Goal: Information Seeking & Learning: Compare options

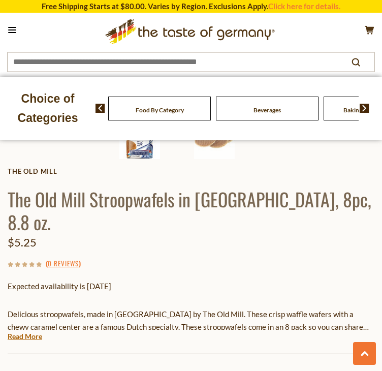
scroll to position [457, 0]
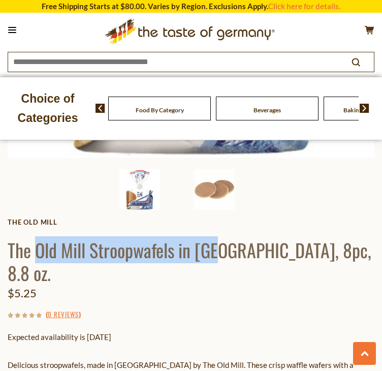
drag, startPoint x: 36, startPoint y: 236, endPoint x: 218, endPoint y: 241, distance: 182.9
click at [218, 241] on h1 "The Old Mill Stroopwafels in [GEOGRAPHIC_DATA], 8pc, 8.8 oz." at bounding box center [191, 261] width 367 height 46
copy h1 "Old Mill Stroopwafels in [GEOGRAPHIC_DATA]"
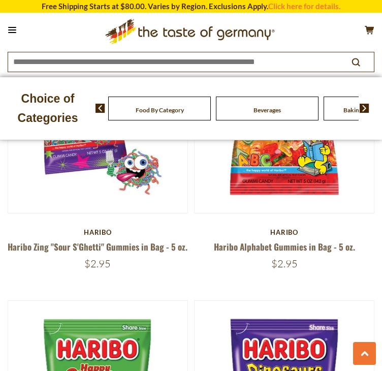
scroll to position [1321, 0]
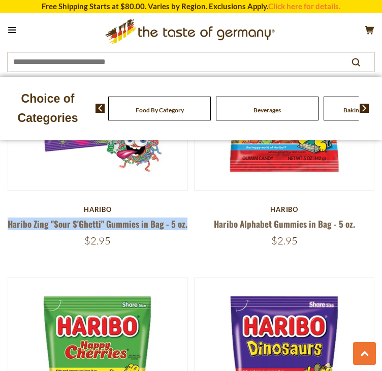
drag, startPoint x: 8, startPoint y: 271, endPoint x: 189, endPoint y: 272, distance: 180.8
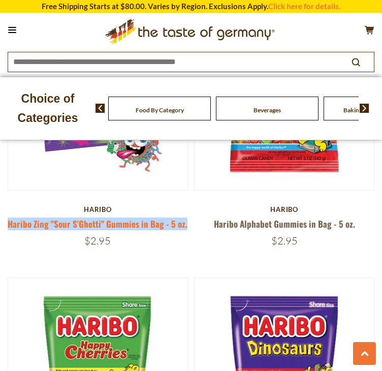
copy link "Haribo Zing "Sour S'Ghetti" Gummies in Bag - 5 oz."
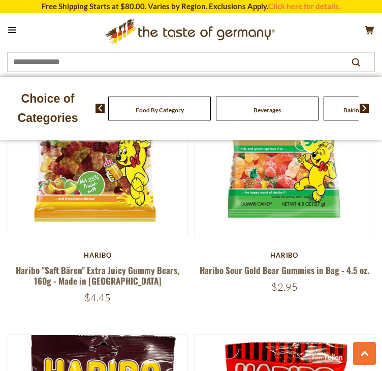
scroll to position [1860, 0]
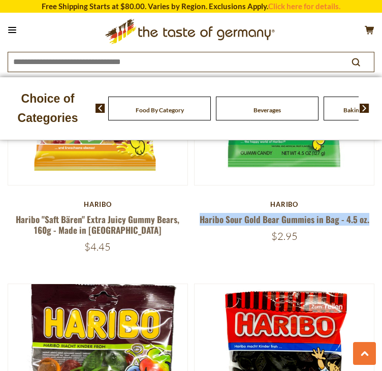
drag, startPoint x: 199, startPoint y: 262, endPoint x: 383, endPoint y: 269, distance: 184.0
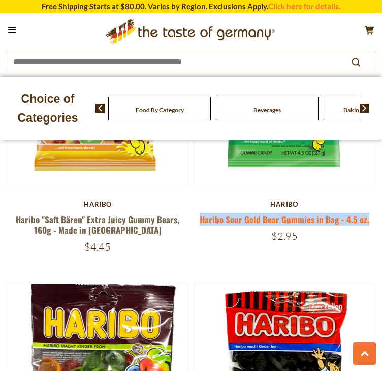
copy link "Haribo Sour Gold Bear Gummies in Bag - 4.5 oz."
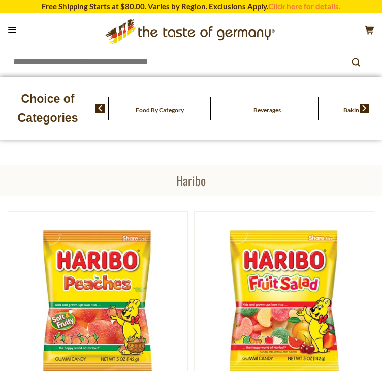
scroll to position [0, 0]
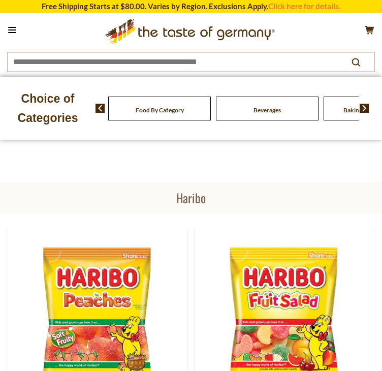
click at [146, 114] on span "Food By Category" at bounding box center [160, 110] width 48 height 8
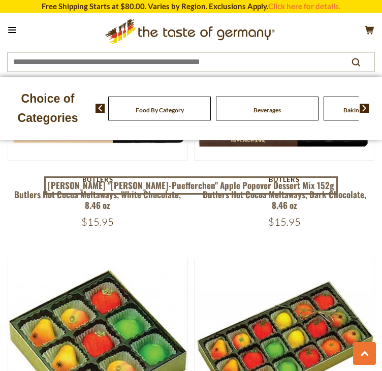
scroll to position [3301, 0]
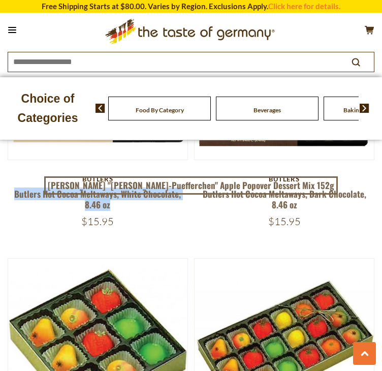
drag, startPoint x: 13, startPoint y: 260, endPoint x: 124, endPoint y: 275, distance: 112.2
click at [124, 210] on h5 "Butlers Hot Cocoa Meltaways, White Chocolate, 8.46 oz" at bounding box center [98, 199] width 180 height 22
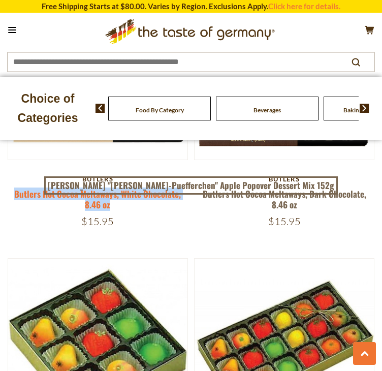
copy link "Butlers Hot Cocoa Meltaways, White Chocolate, 8.46 oz"
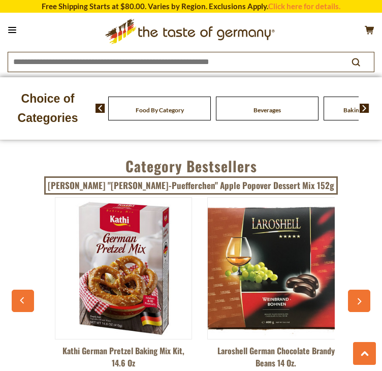
scroll to position [5130, 0]
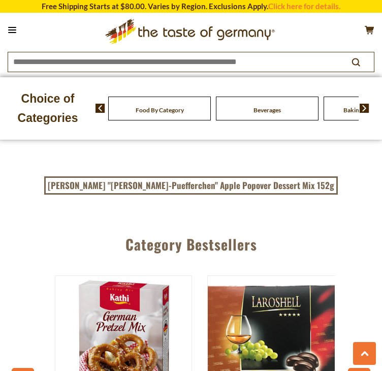
click at [163, 136] on link "1" at bounding box center [158, 124] width 23 height 23
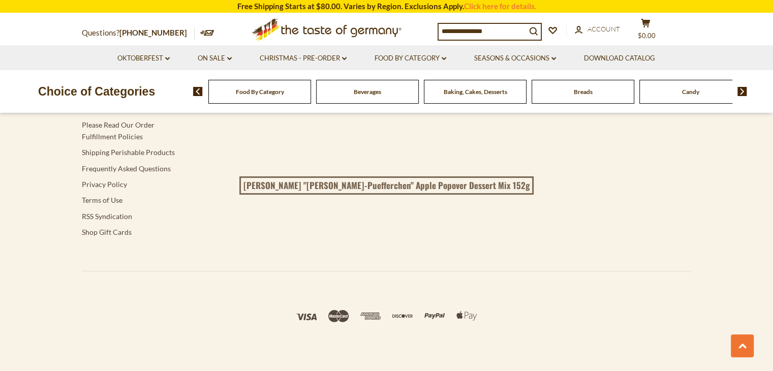
scroll to position [3129, 0]
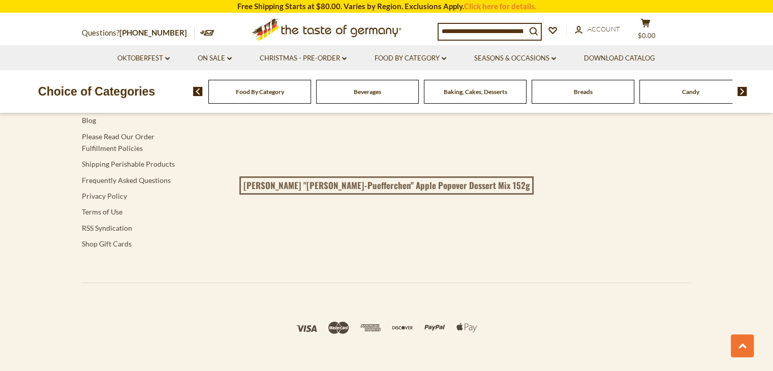
click at [381, 97] on div "Food By Category Beverages Baking, Cakes, Desserts Breads Candy Cereal Cookies …" at bounding box center [483, 91] width 580 height 24
click at [381, 90] on img at bounding box center [742, 91] width 10 height 9
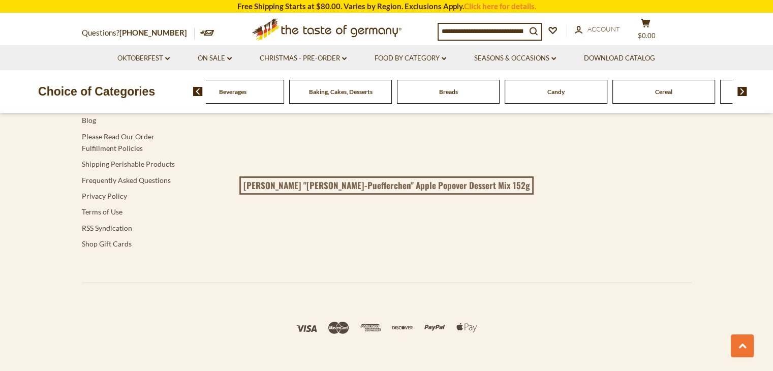
click at [381, 90] on img at bounding box center [742, 91] width 10 height 9
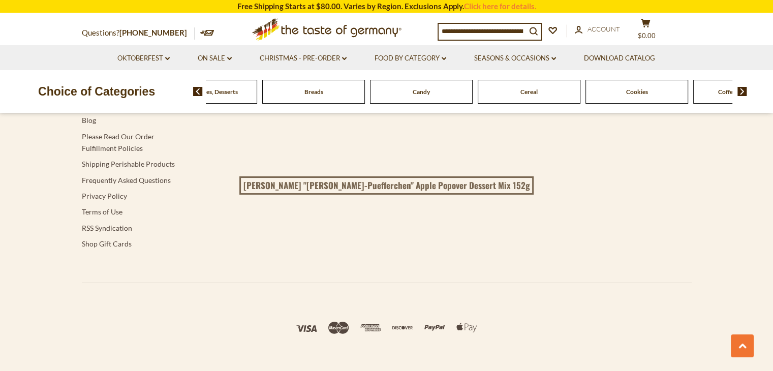
click at [381, 90] on img at bounding box center [742, 91] width 10 height 9
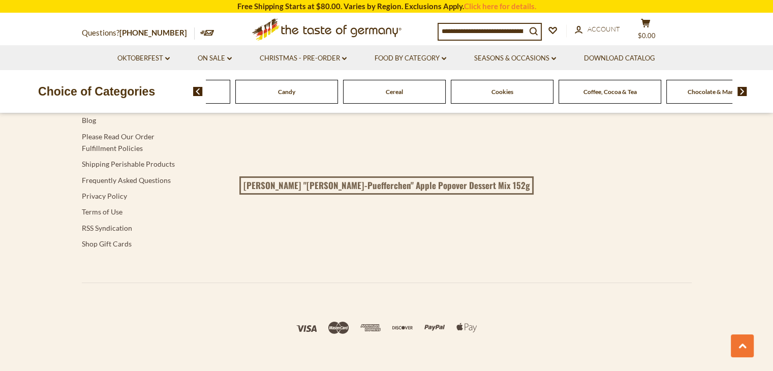
click at [381, 90] on img at bounding box center [742, 91] width 10 height 9
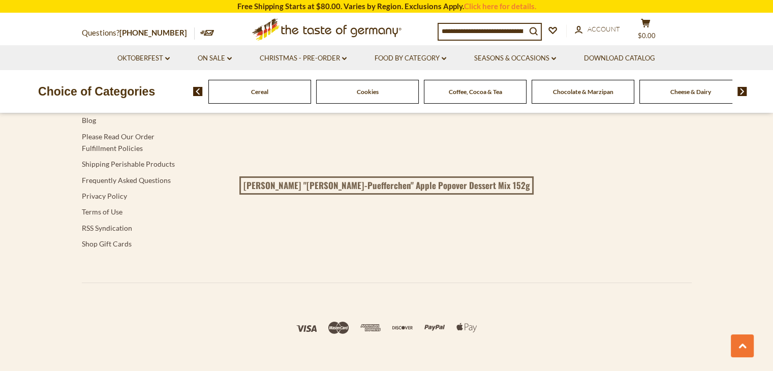
click at [381, 90] on img at bounding box center [742, 91] width 10 height 9
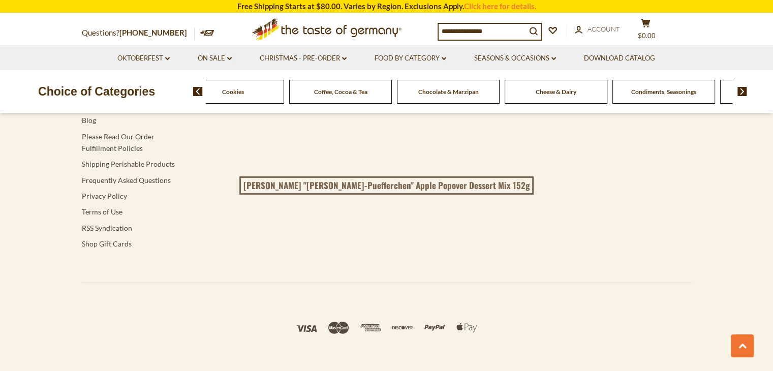
click at [381, 90] on img at bounding box center [742, 91] width 10 height 9
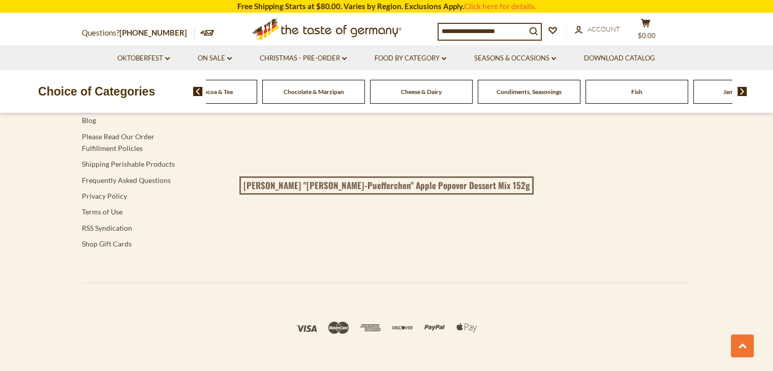
click at [381, 90] on img at bounding box center [742, 91] width 10 height 9
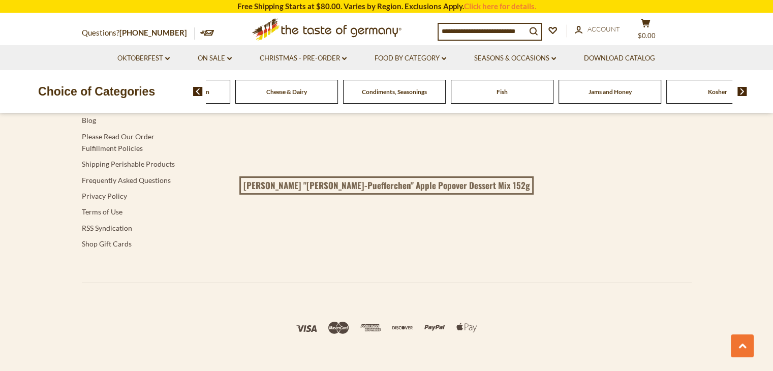
click at [381, 90] on img at bounding box center [742, 91] width 10 height 9
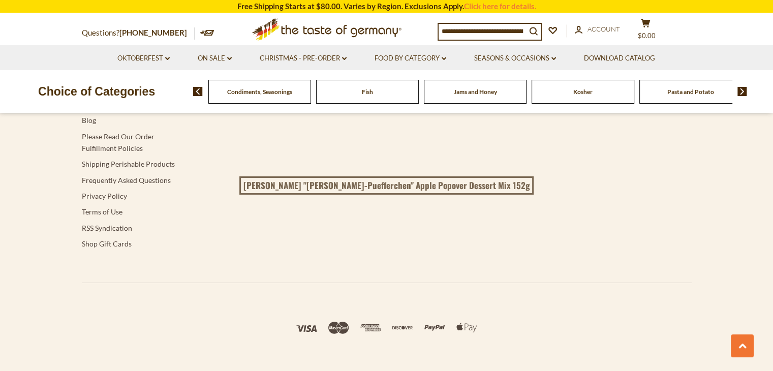
click at [381, 90] on img at bounding box center [742, 91] width 10 height 9
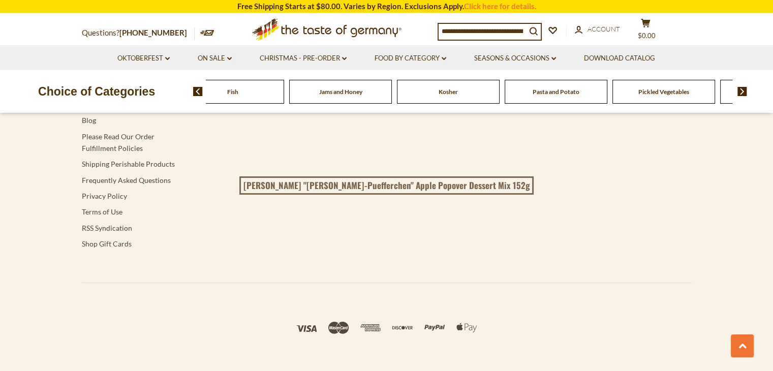
click at [381, 90] on img at bounding box center [742, 91] width 10 height 9
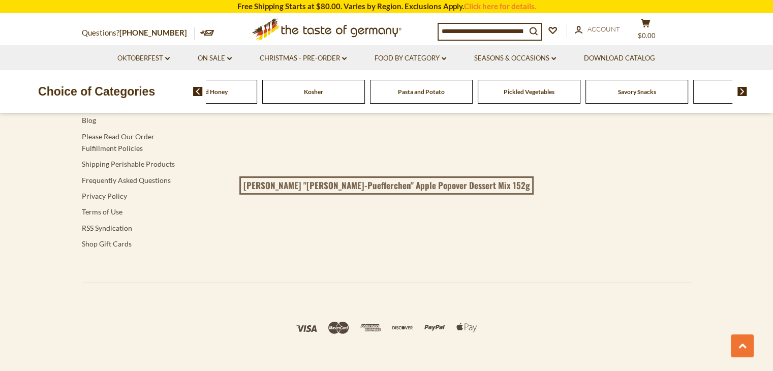
click at [198, 87] on img at bounding box center [198, 91] width 10 height 9
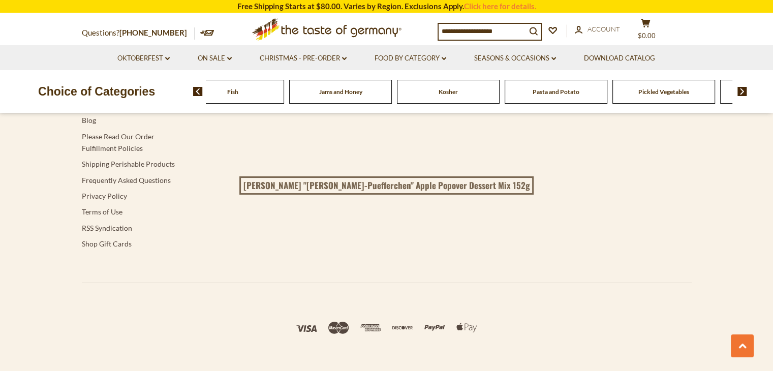
click at [198, 87] on img at bounding box center [198, 91] width 10 height 9
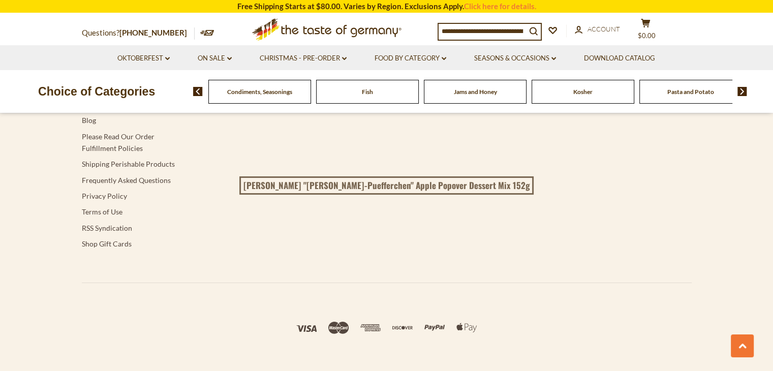
click at [381, 92] on img at bounding box center [742, 91] width 10 height 9
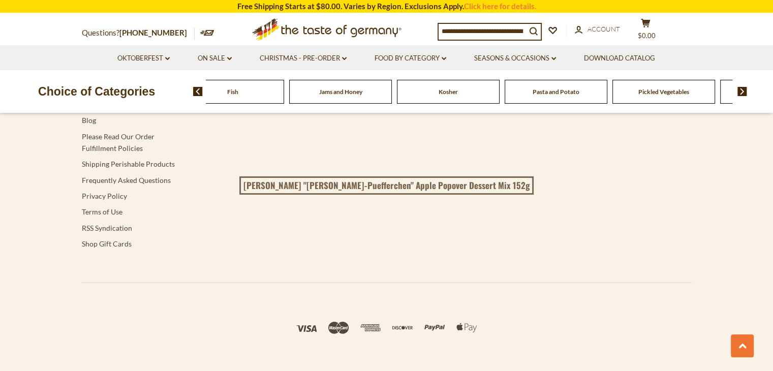
click at [381, 92] on img at bounding box center [742, 91] width 10 height 9
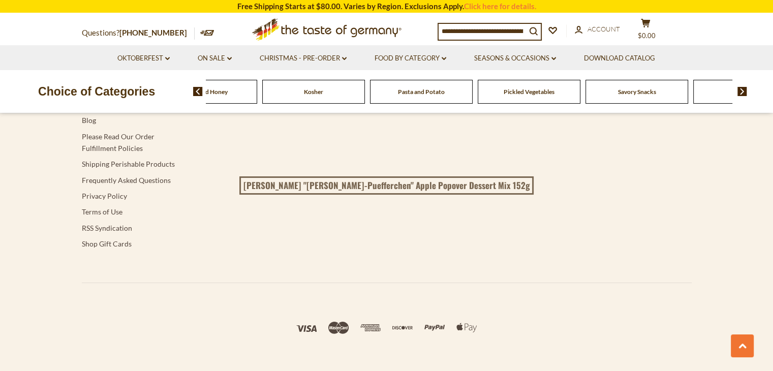
click at [381, 95] on span "Savory Snacks" at bounding box center [637, 92] width 38 height 8
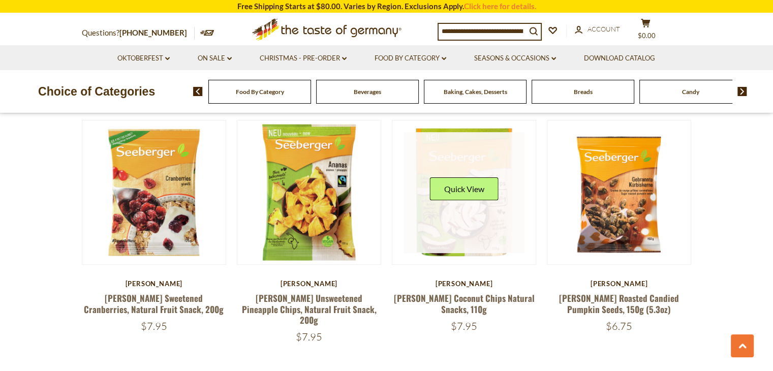
scroll to position [559, 0]
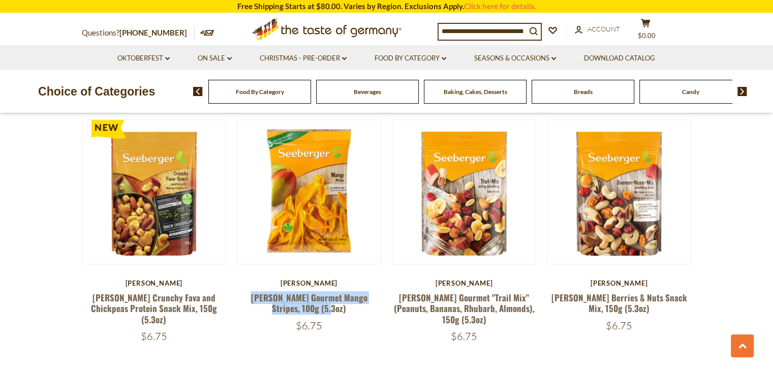
drag, startPoint x: 236, startPoint y: 287, endPoint x: 307, endPoint y: 287, distance: 71.1
click at [337, 297] on h5 "Seeberger Gourmet Mango Stripes, 100g (5.3oz)" at bounding box center [309, 303] width 145 height 22
copy link "Seeberger Gourmet Mango Stripes, 100g (5.3oz)"
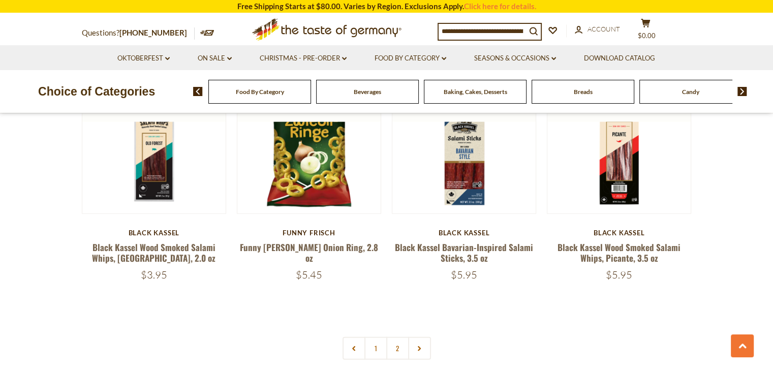
scroll to position [2387, 0]
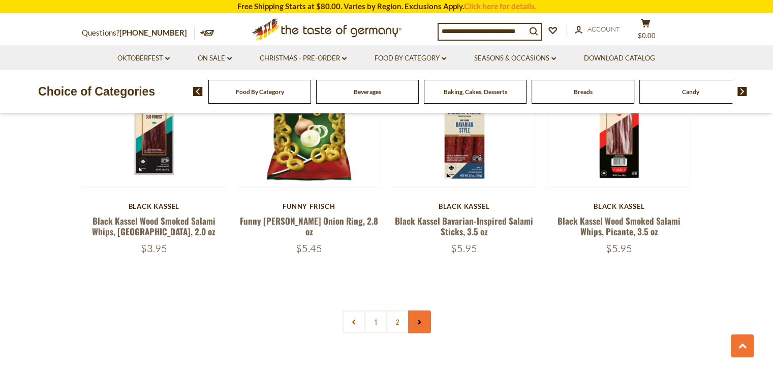
click at [419, 320] on use at bounding box center [418, 322] width 3 height 5
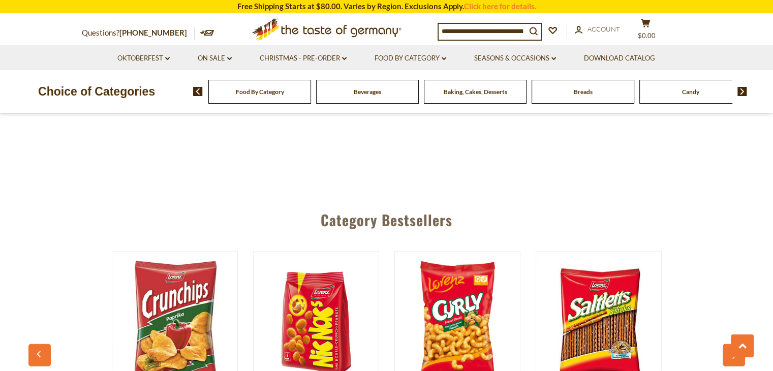
scroll to position [2692, 0]
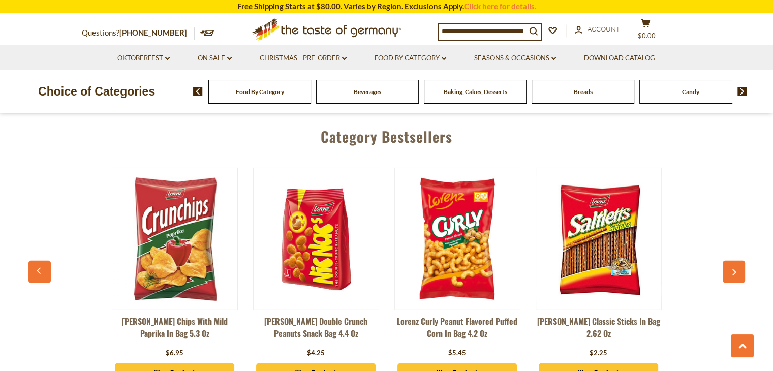
click at [742, 89] on img at bounding box center [742, 91] width 10 height 9
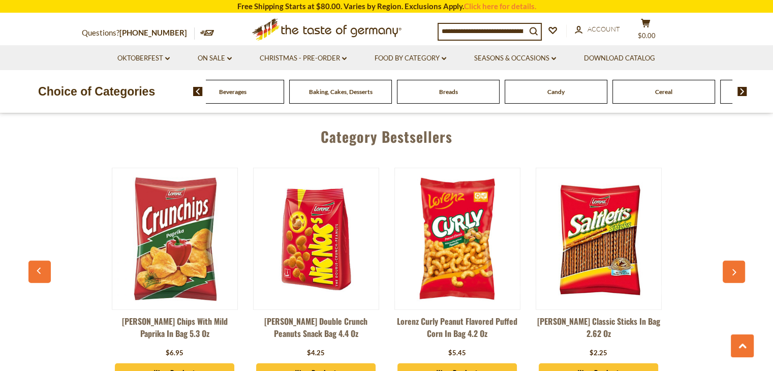
click at [742, 89] on img at bounding box center [742, 91] width 10 height 9
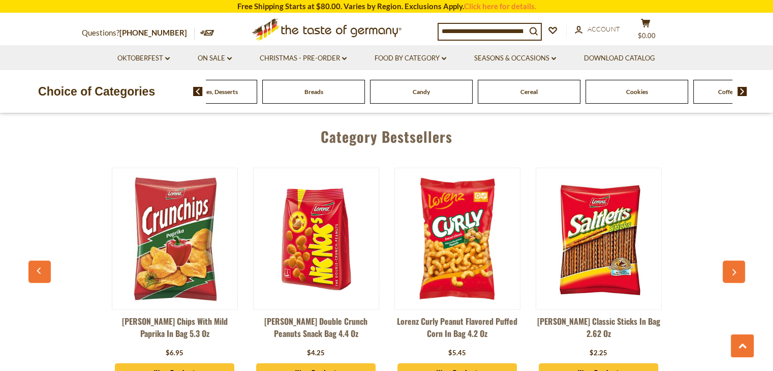
click at [742, 89] on img at bounding box center [742, 91] width 10 height 9
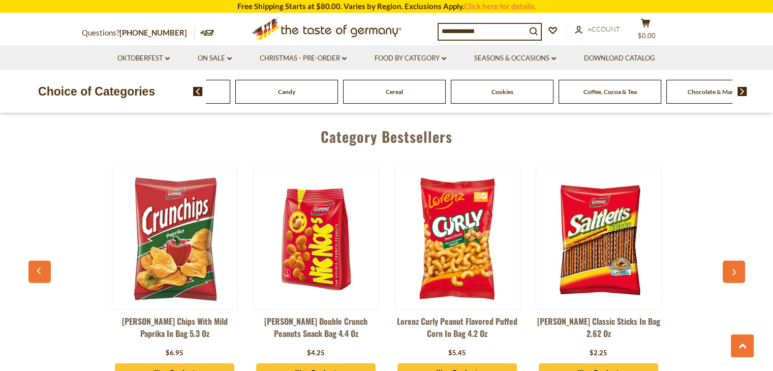
click at [742, 89] on img at bounding box center [742, 91] width 10 height 9
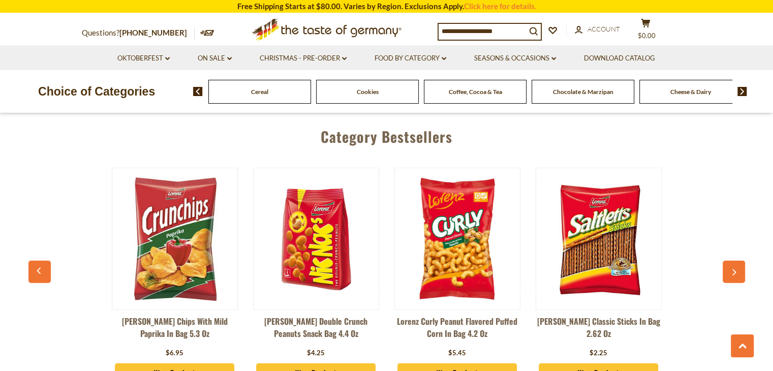
click at [742, 89] on img at bounding box center [742, 91] width 10 height 9
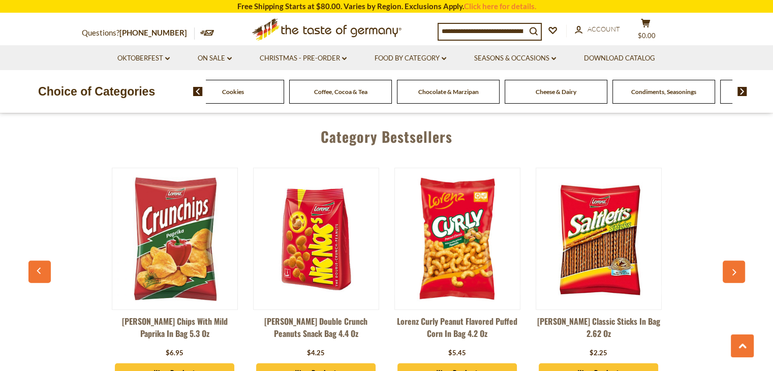
click at [742, 89] on img at bounding box center [742, 91] width 10 height 9
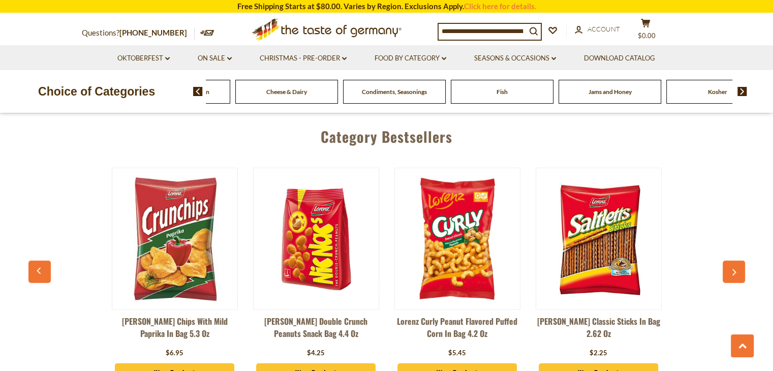
click at [746, 99] on div "Food By Category Beverages Baking, Cakes, Desserts Breads Candy Cereal Cookies …" at bounding box center [483, 91] width 580 height 24
click at [746, 90] on img at bounding box center [742, 91] width 10 height 9
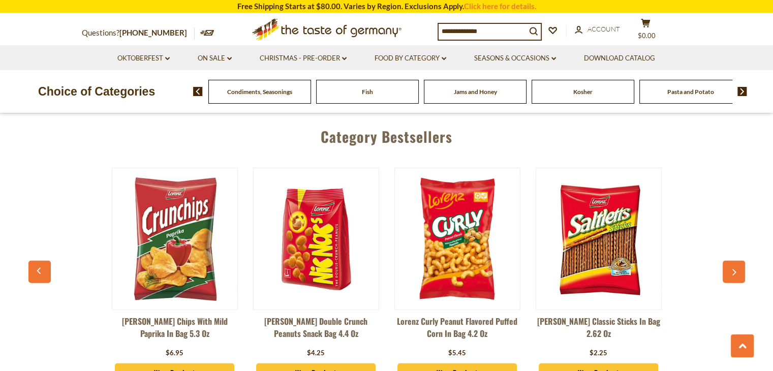
click at [746, 90] on img at bounding box center [742, 91] width 10 height 9
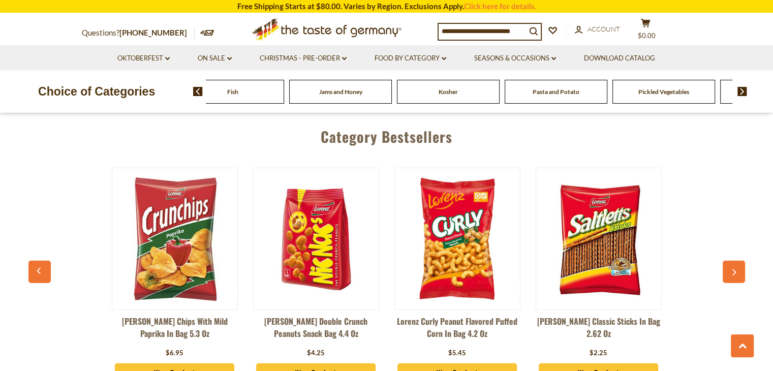
click at [746, 90] on img at bounding box center [742, 91] width 10 height 9
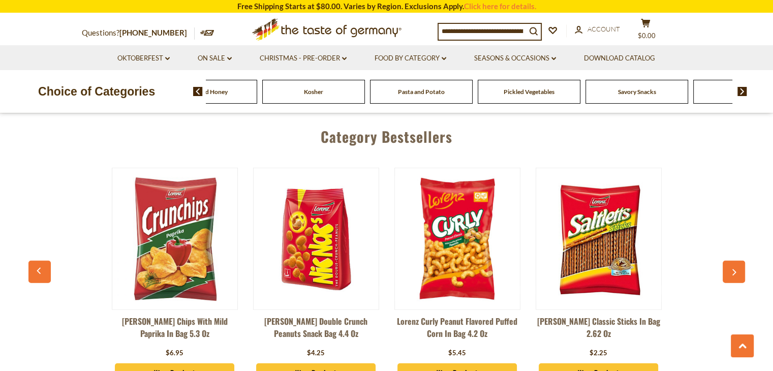
click at [746, 90] on img at bounding box center [742, 91] width 10 height 9
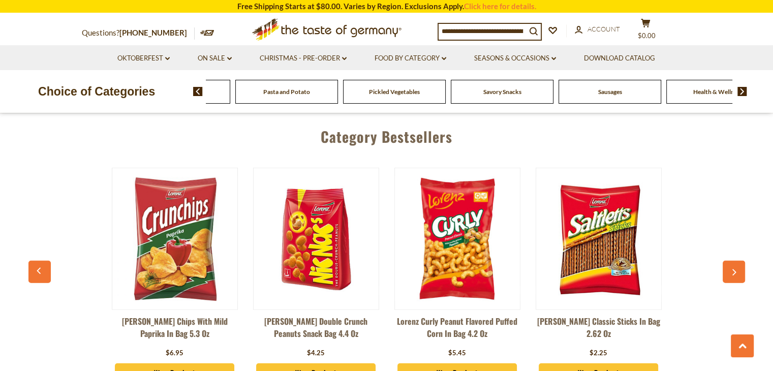
click at [746, 90] on img at bounding box center [742, 91] width 10 height 9
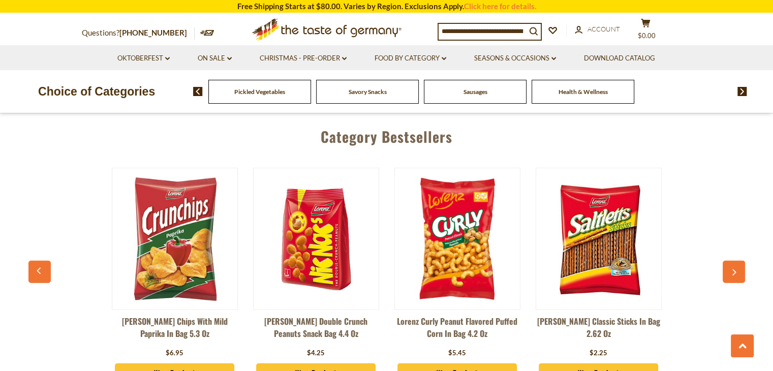
click at [575, 88] on span "Health & Wellness" at bounding box center [582, 92] width 49 height 8
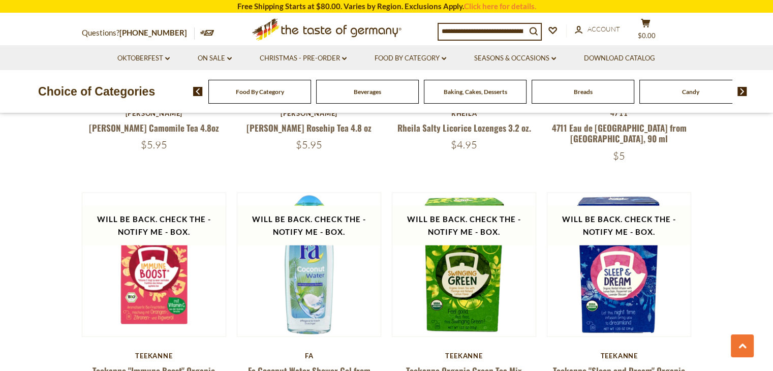
scroll to position [2235, 0]
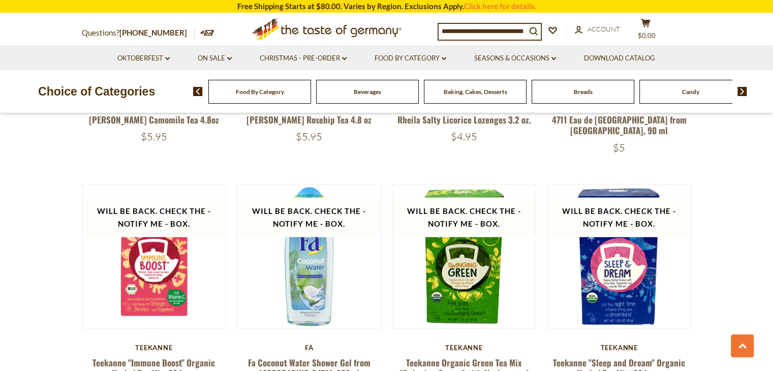
click at [199, 92] on img at bounding box center [198, 91] width 10 height 9
click at [311, 97] on div "Breads" at bounding box center [259, 92] width 103 height 24
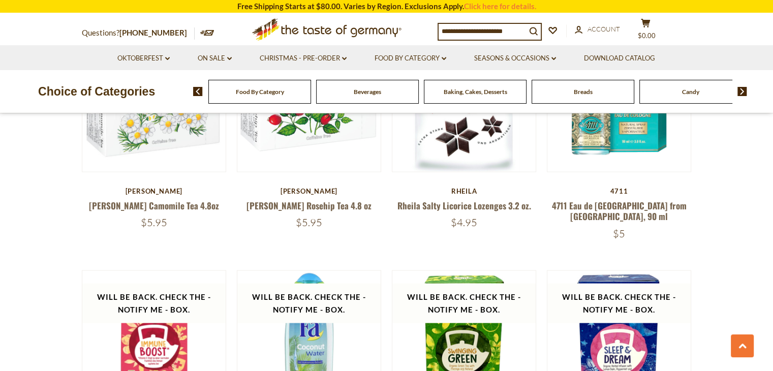
scroll to position [2082, 0]
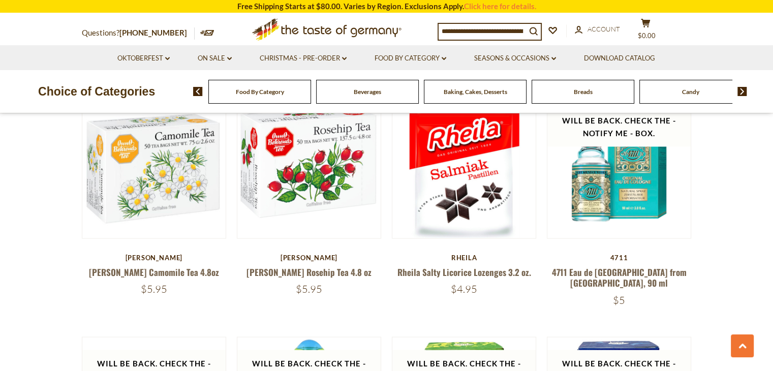
click at [311, 87] on div "Breads" at bounding box center [259, 92] width 103 height 24
click at [575, 91] on span "Breads" at bounding box center [582, 92] width 19 height 8
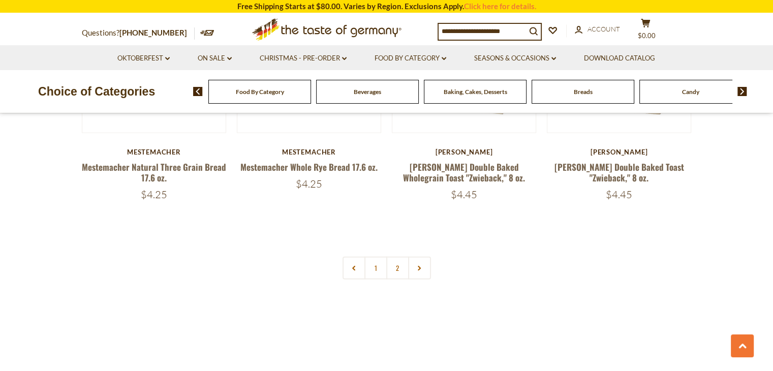
scroll to position [2489, 0]
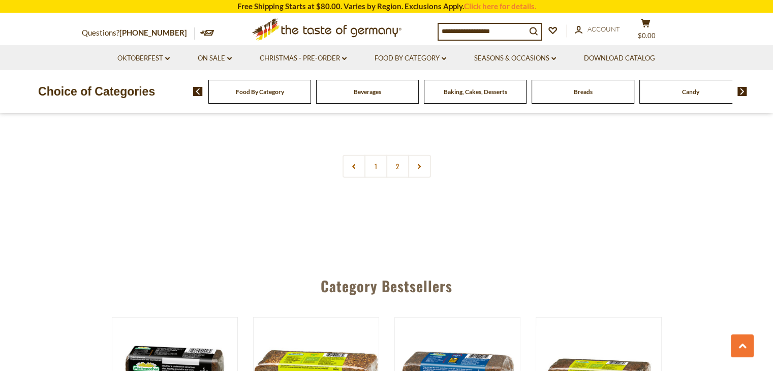
click at [311, 99] on div "Candy" at bounding box center [259, 92] width 103 height 24
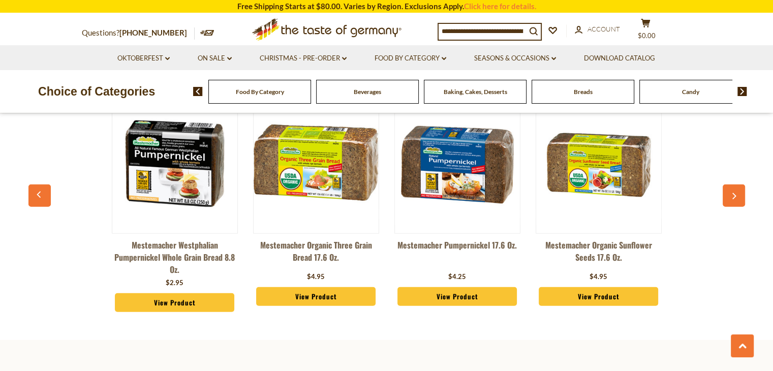
scroll to position [2793, 0]
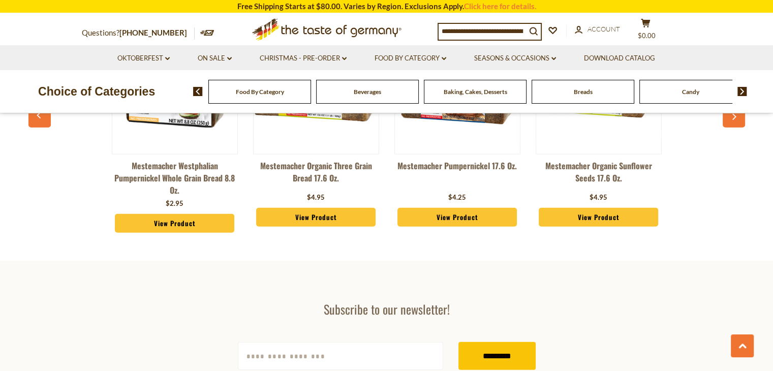
click at [687, 91] on span "Candy" at bounding box center [690, 92] width 17 height 8
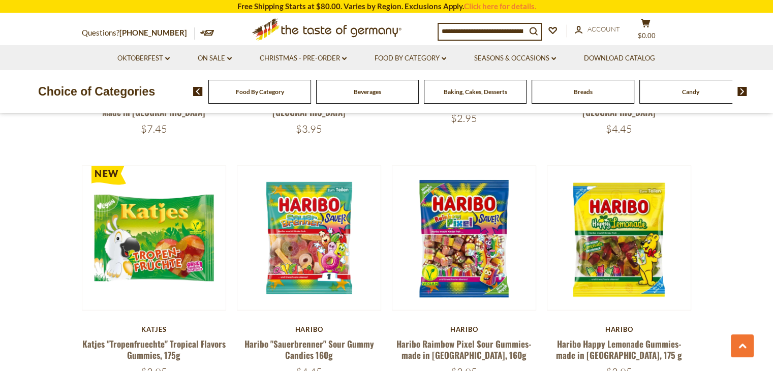
scroll to position [2438, 0]
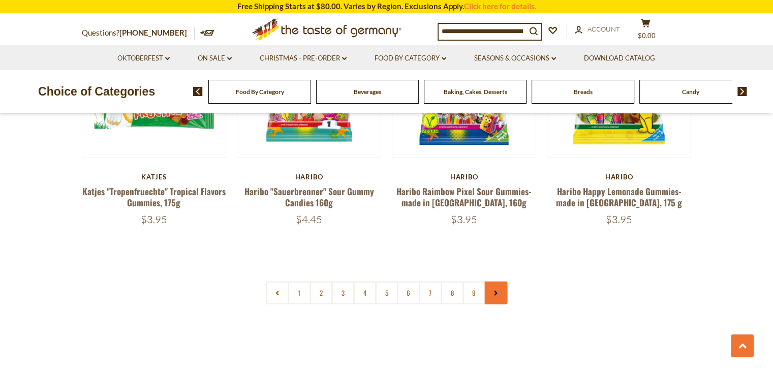
click at [493, 281] on link at bounding box center [495, 292] width 23 height 23
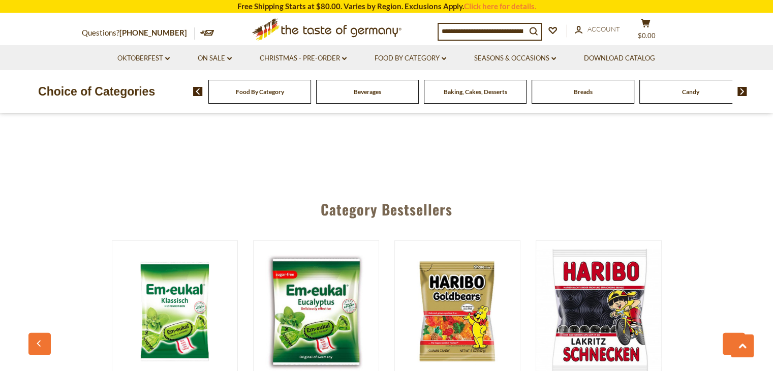
scroll to position [2489, 0]
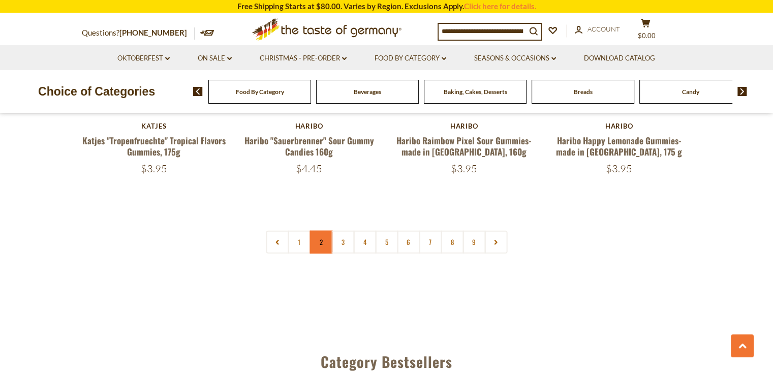
click at [317, 231] on link "2" at bounding box center [320, 242] width 23 height 23
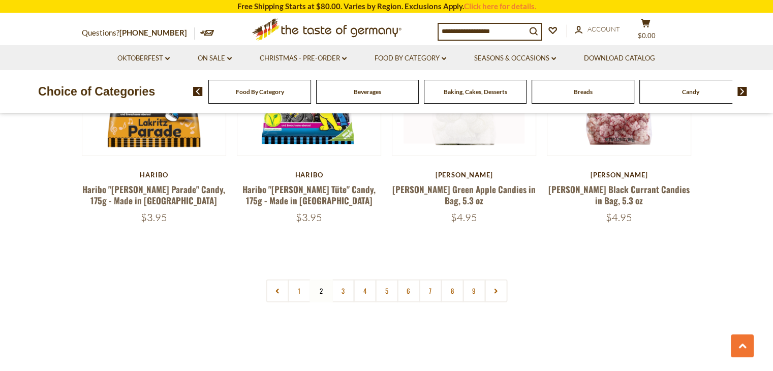
scroll to position [2511, 0]
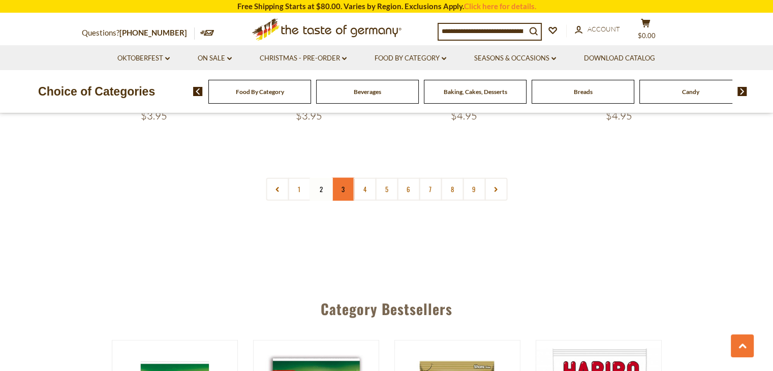
click at [340, 178] on link "3" at bounding box center [342, 189] width 23 height 23
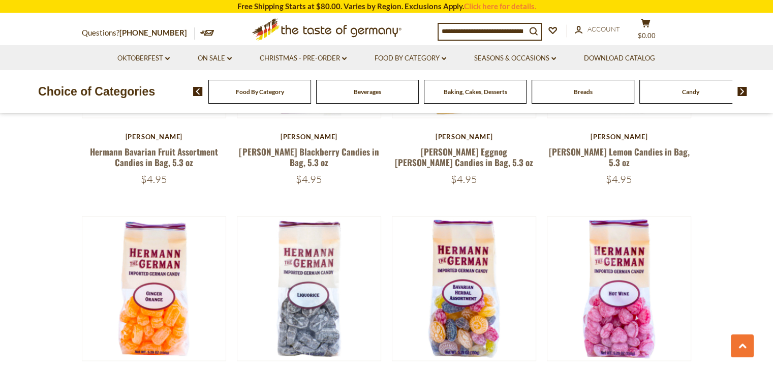
scroll to position [1698, 0]
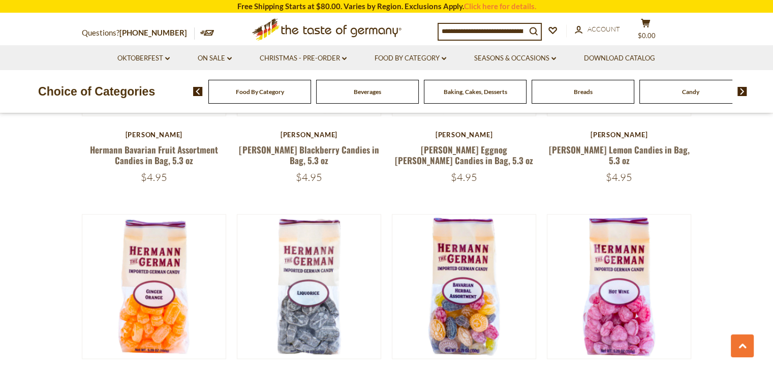
click at [504, 92] on span "Baking, Cakes, Desserts" at bounding box center [474, 92] width 63 height 8
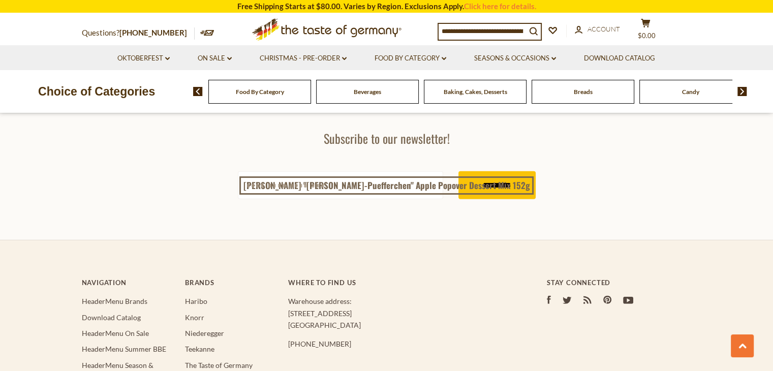
scroll to position [3132, 0]
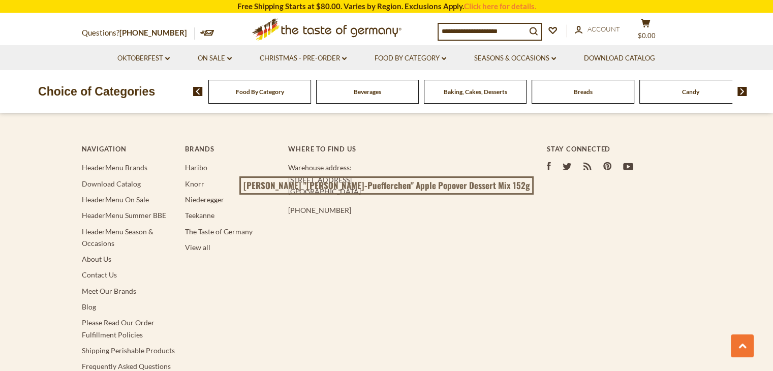
click at [472, 33] on input at bounding box center [481, 31] width 87 height 14
type input "******"
click at [526, 24] on button "search_icon" at bounding box center [533, 31] width 15 height 14
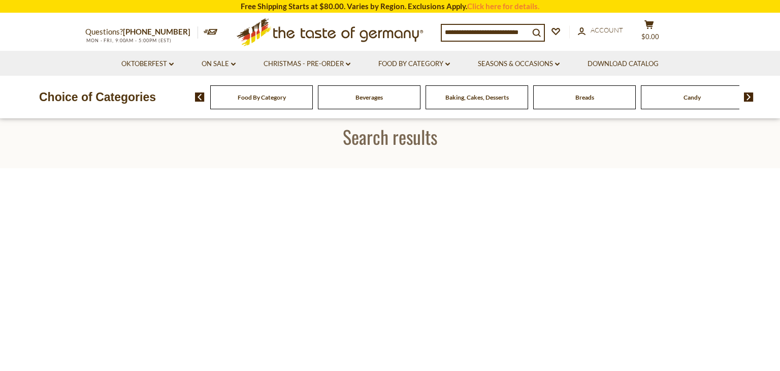
click at [494, 32] on input at bounding box center [485, 32] width 87 height 14
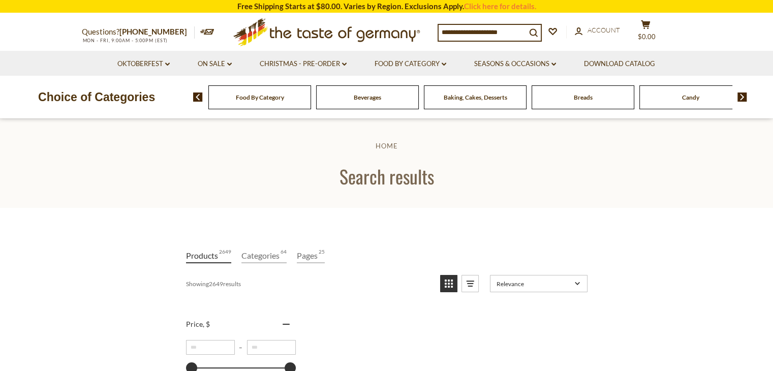
click at [492, 27] on input at bounding box center [481, 32] width 87 height 14
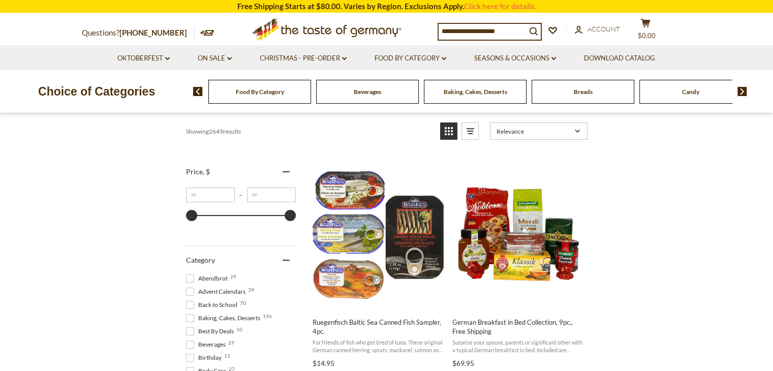
click at [484, 32] on input at bounding box center [481, 31] width 87 height 14
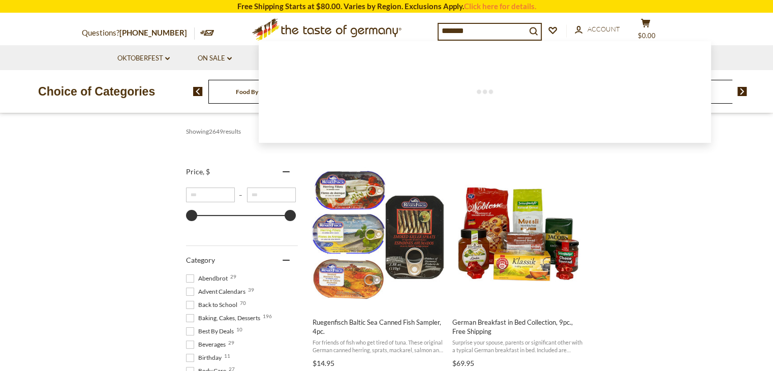
type input "********"
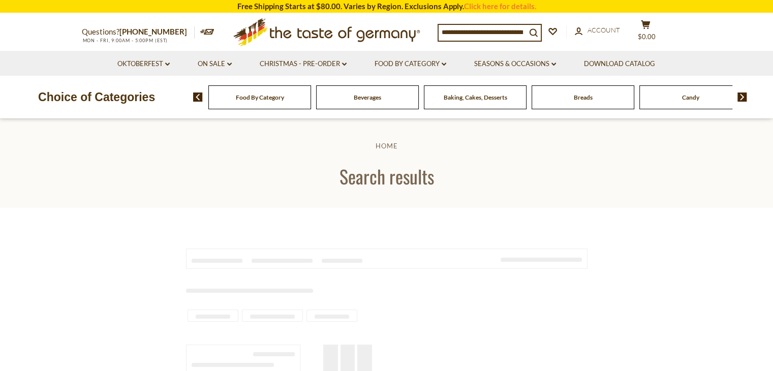
type input "********"
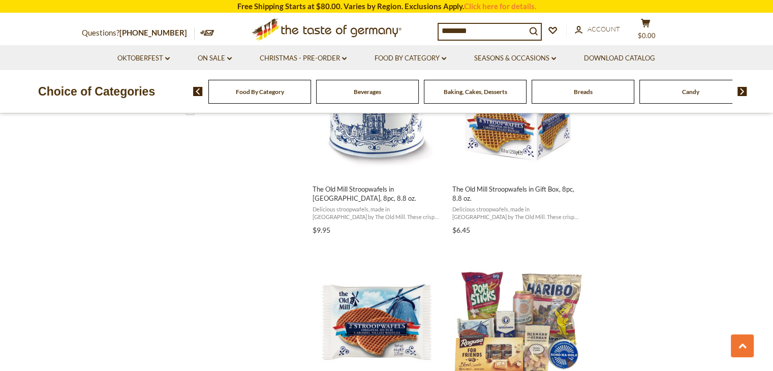
scroll to position [609, 0]
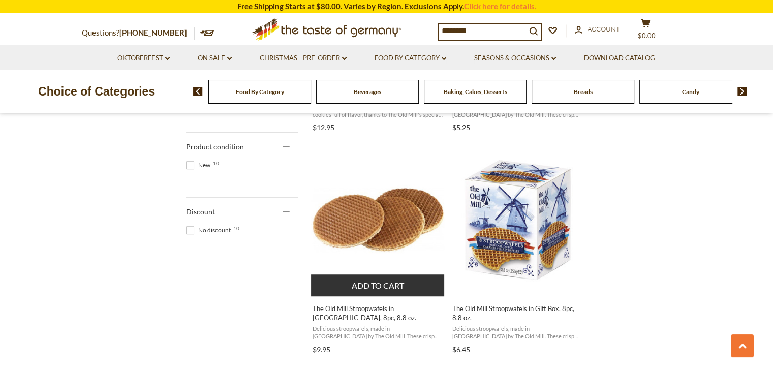
click at [380, 222] on img "The Old Mill Stroopwafels in Tin, 8pc, 8.8 oz." at bounding box center [378, 219] width 135 height 135
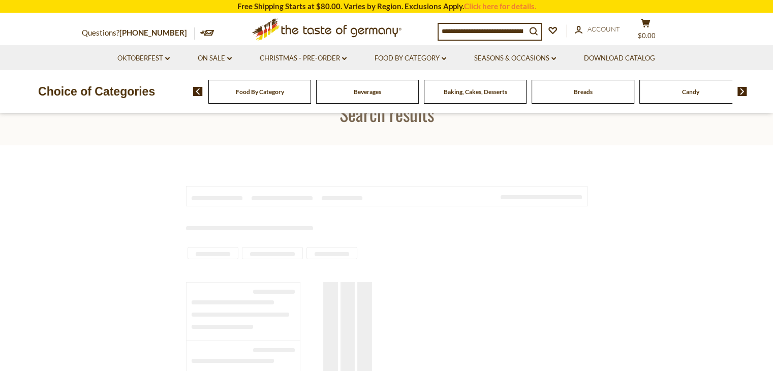
scroll to position [102, 0]
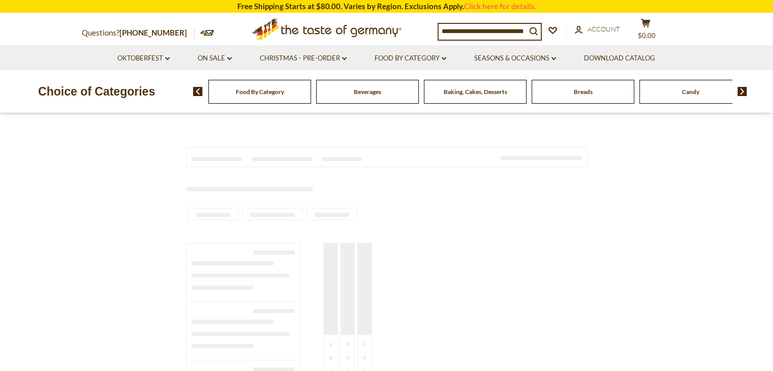
type input "********"
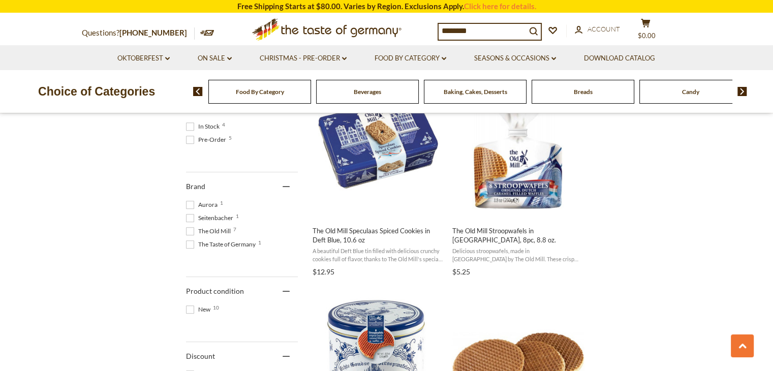
scroll to position [406, 0]
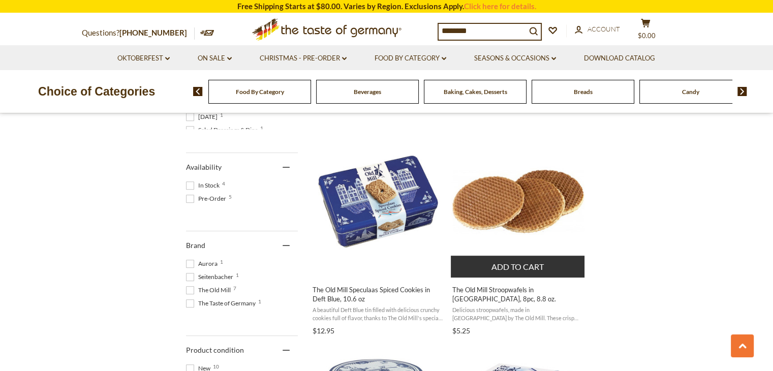
click at [565, 208] on img "The Old Mill Stroopwafels in Bag, 8pc, 8.8 oz." at bounding box center [518, 201] width 135 height 135
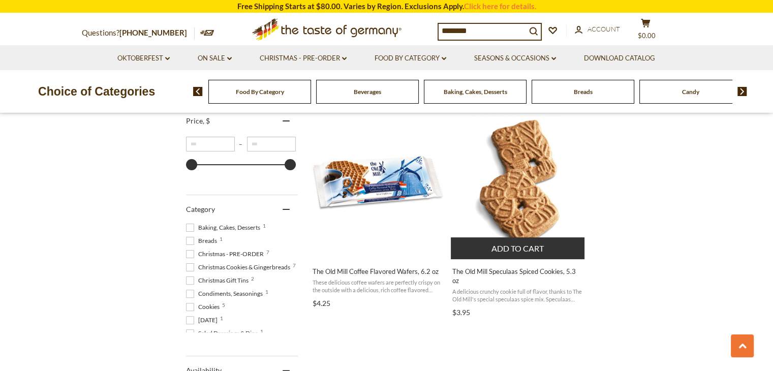
scroll to position [406, 0]
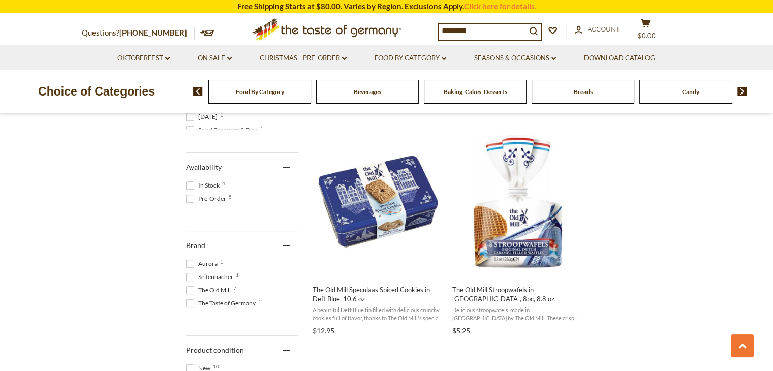
drag, startPoint x: 489, startPoint y: 23, endPoint x: 403, endPoint y: 27, distance: 85.4
click at [403, 27] on div "Questions? 800-881-6419 MON - FRI, 9:00AM - 5:00PM (EST) .st0{fill:#EDD300;} .s…" at bounding box center [386, 29] width 625 height 31
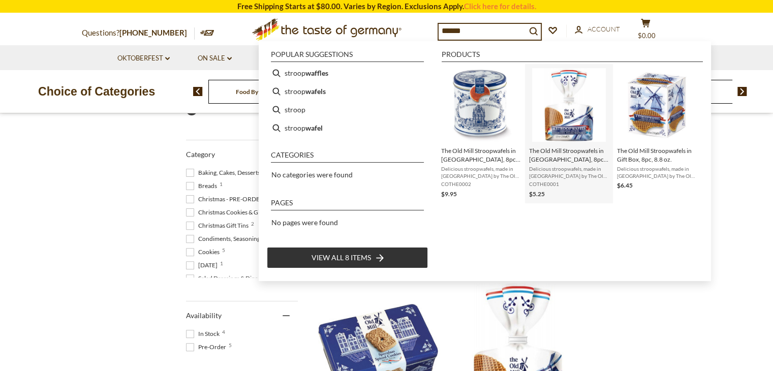
scroll to position [254, 0]
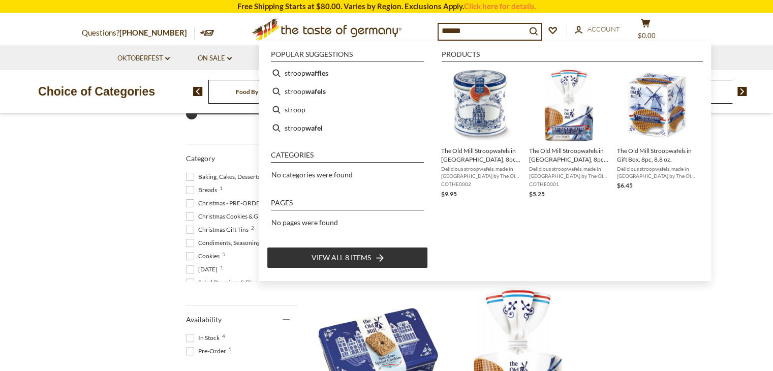
type input "******"
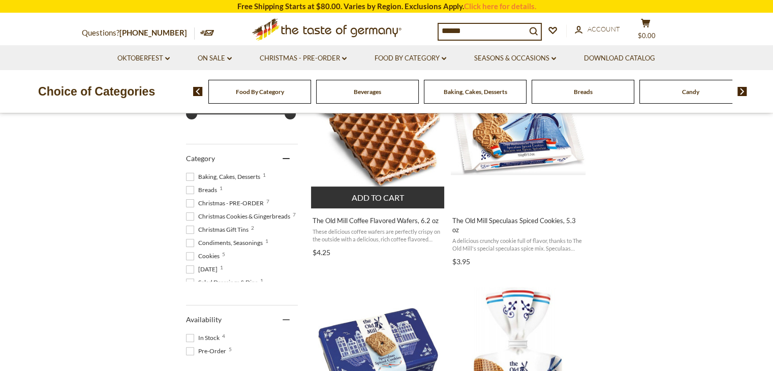
scroll to position [0, 0]
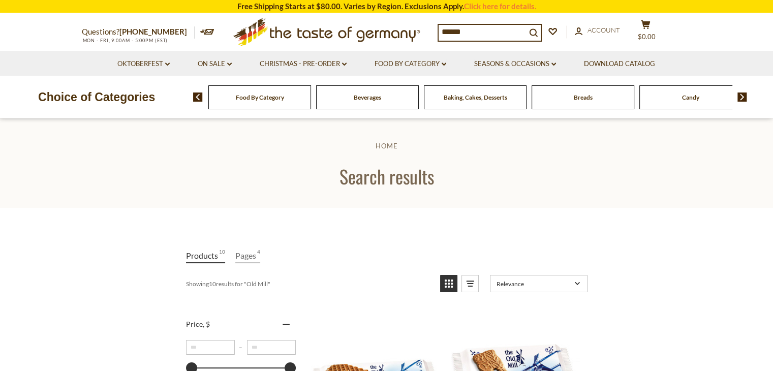
click at [510, 176] on h1 "Search results" at bounding box center [386, 176] width 710 height 23
click at [738, 100] on img at bounding box center [742, 96] width 10 height 9
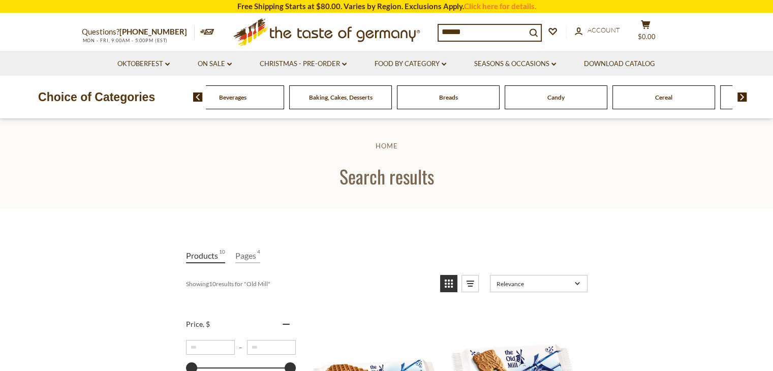
click at [738, 100] on img at bounding box center [742, 96] width 10 height 9
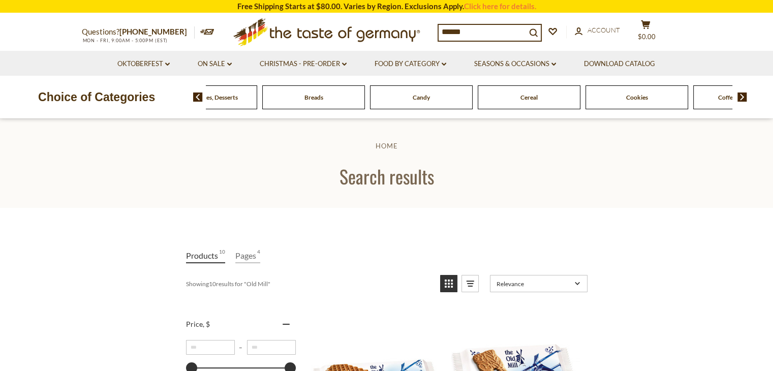
click at [627, 99] on span "Cookies" at bounding box center [637, 97] width 22 height 8
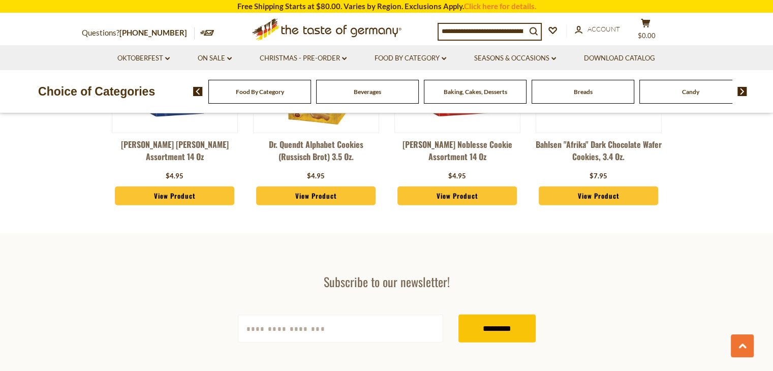
scroll to position [2692, 0]
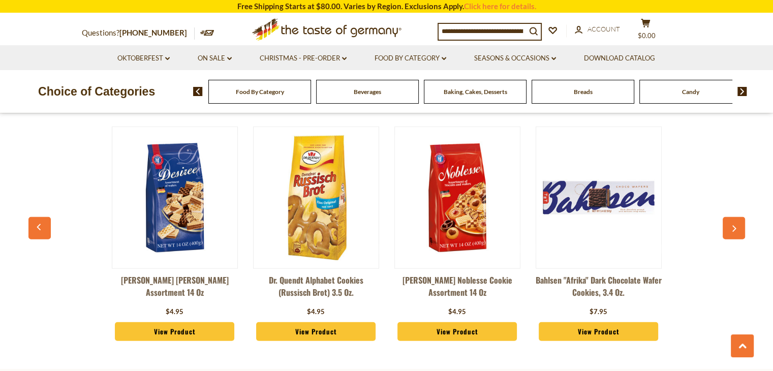
click at [742, 94] on img at bounding box center [742, 91] width 10 height 9
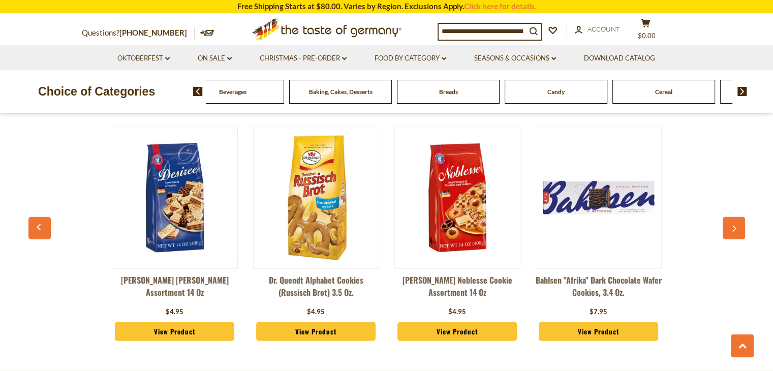
click at [742, 94] on img at bounding box center [742, 91] width 10 height 9
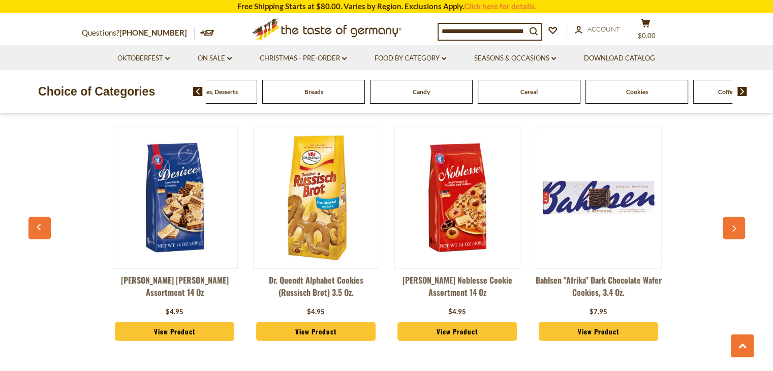
click at [745, 90] on img at bounding box center [742, 91] width 10 height 9
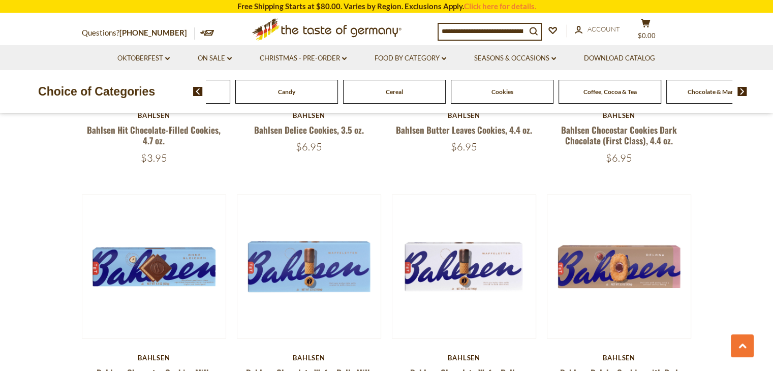
scroll to position [2082, 0]
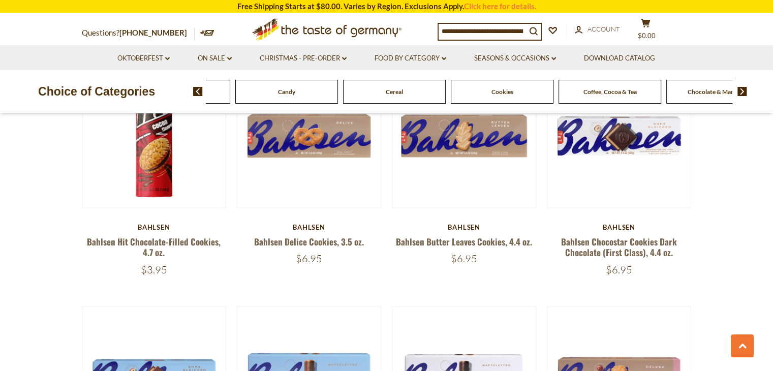
click at [628, 92] on span "Coffee, Cocoa & Tea" at bounding box center [609, 92] width 53 height 8
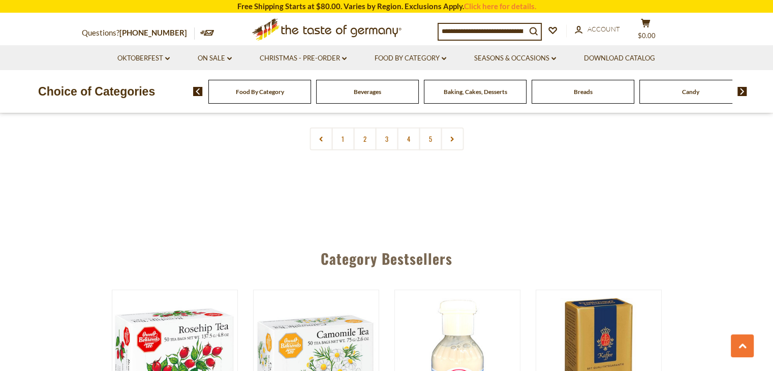
scroll to position [2387, 0]
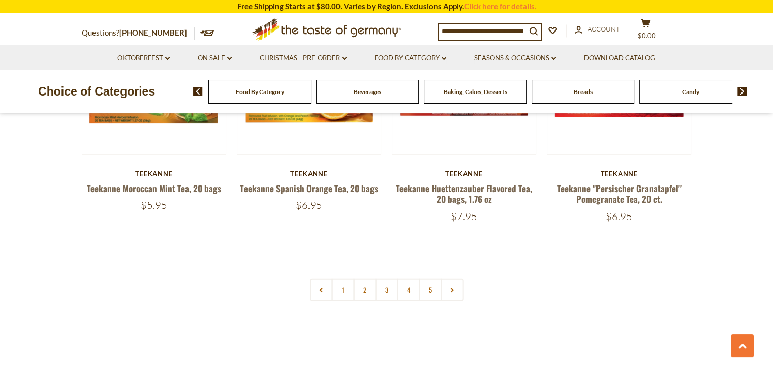
click at [746, 91] on img at bounding box center [742, 91] width 10 height 9
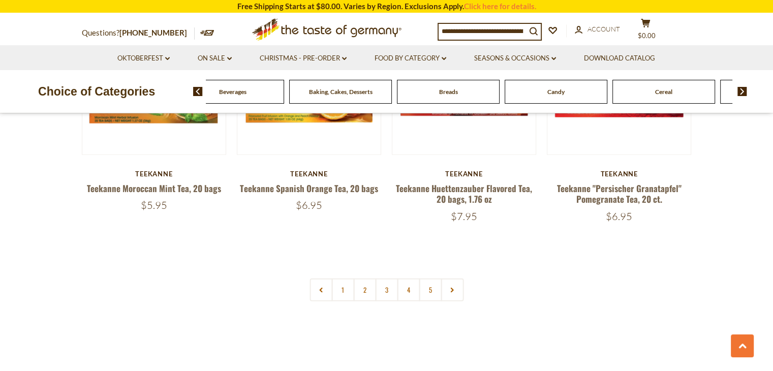
click at [746, 91] on img at bounding box center [742, 91] width 10 height 9
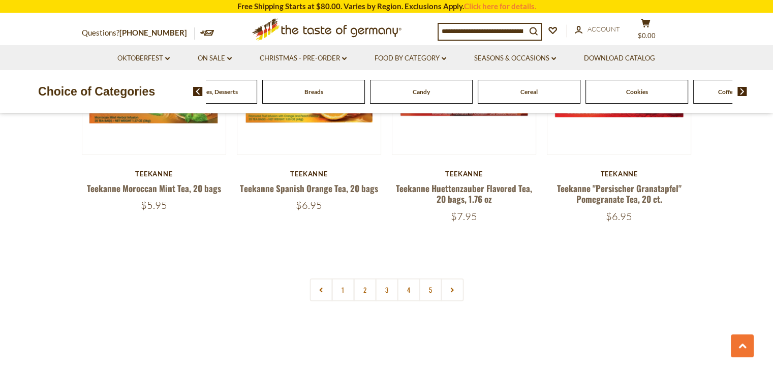
click at [746, 91] on img at bounding box center [742, 91] width 10 height 9
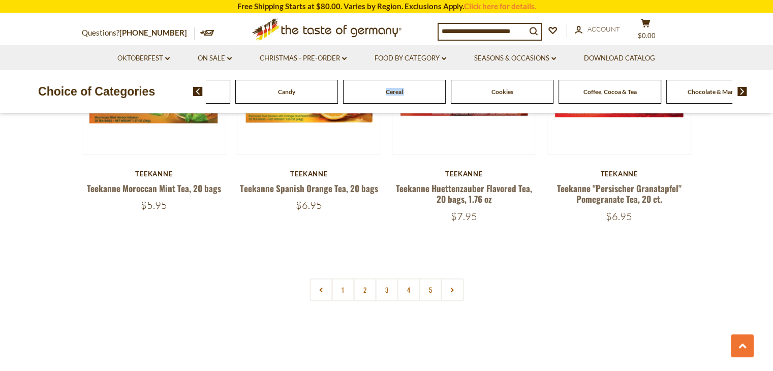
click at [740, 97] on div "Food By Category Beverages Baking, Cakes, Desserts Breads Candy Cereal Cookies …" at bounding box center [483, 91] width 580 height 24
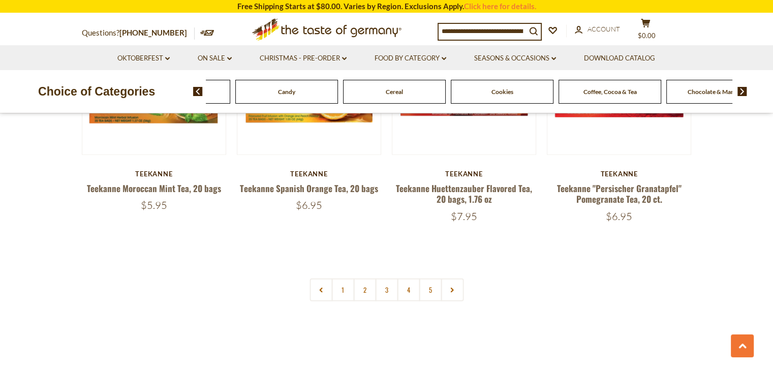
click at [740, 92] on img at bounding box center [742, 91] width 10 height 9
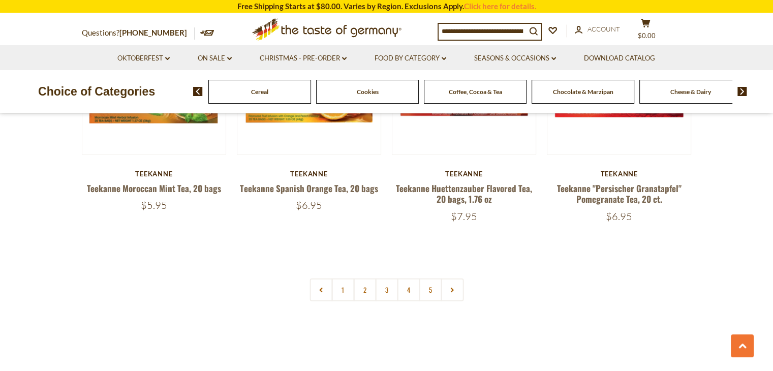
click at [740, 92] on img at bounding box center [742, 91] width 10 height 9
click at [743, 92] on img at bounding box center [742, 91] width 10 height 9
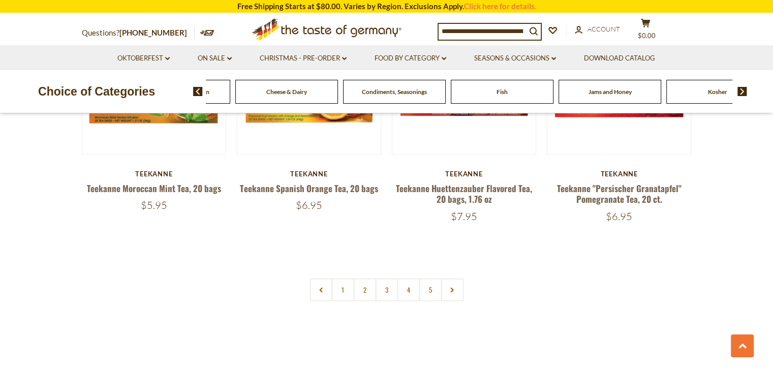
click at [743, 92] on img at bounding box center [742, 91] width 10 height 9
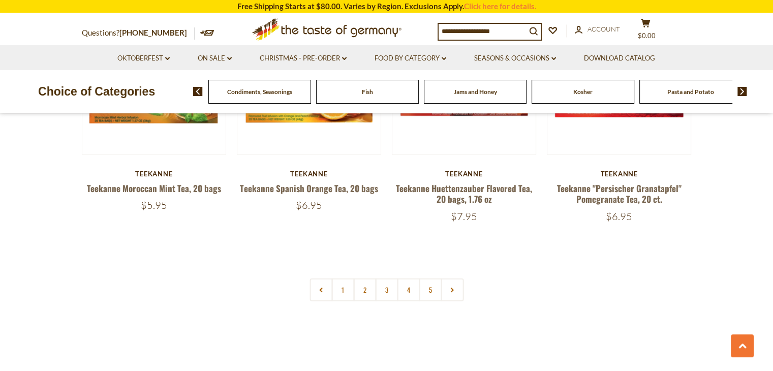
click at [743, 92] on img at bounding box center [742, 91] width 10 height 9
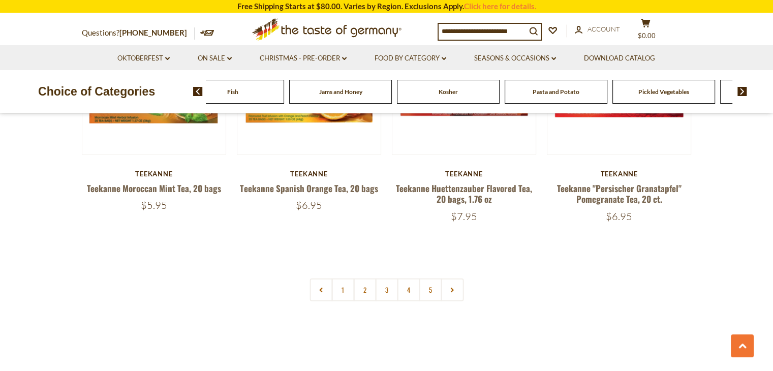
click at [743, 92] on img at bounding box center [742, 91] width 10 height 9
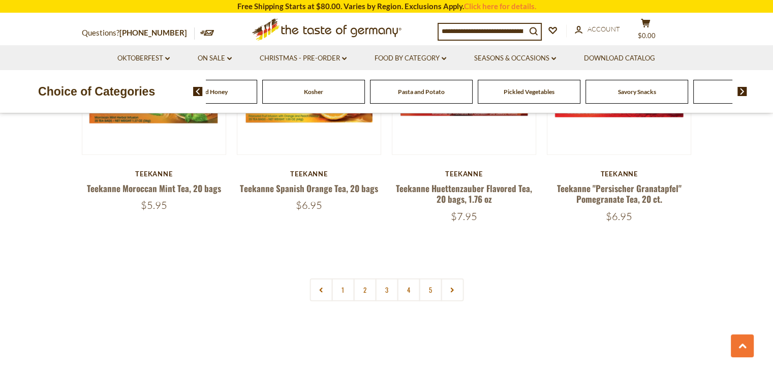
click at [743, 92] on img at bounding box center [742, 91] width 10 height 9
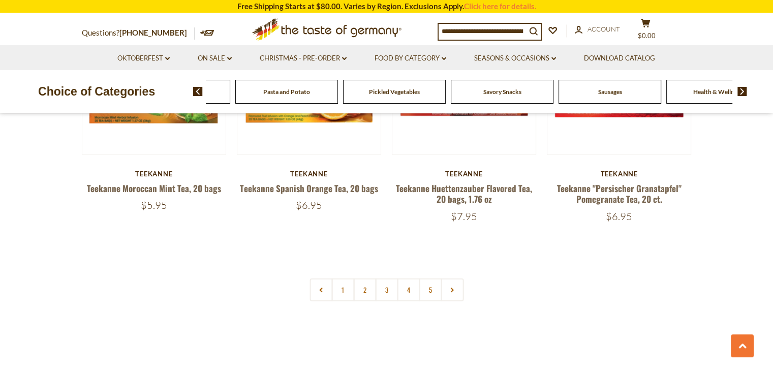
click at [743, 92] on img at bounding box center [742, 91] width 10 height 9
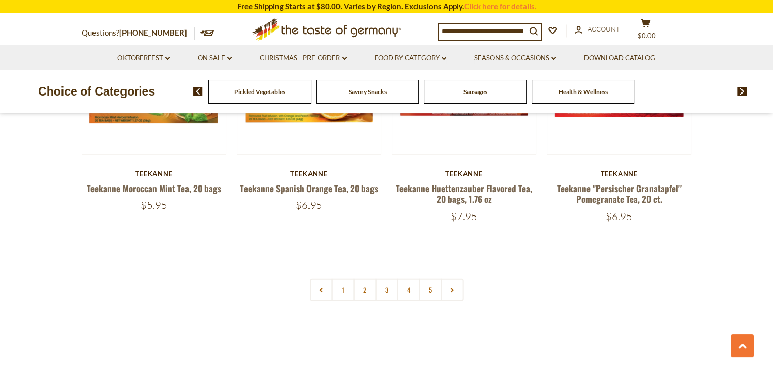
click at [196, 93] on img at bounding box center [198, 91] width 10 height 9
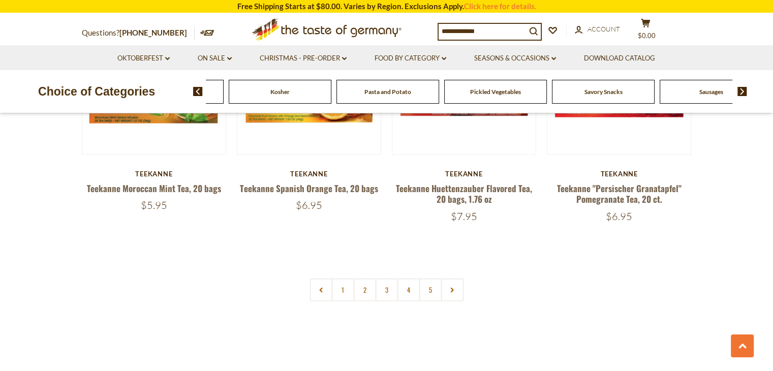
click at [196, 93] on img at bounding box center [198, 91] width 10 height 9
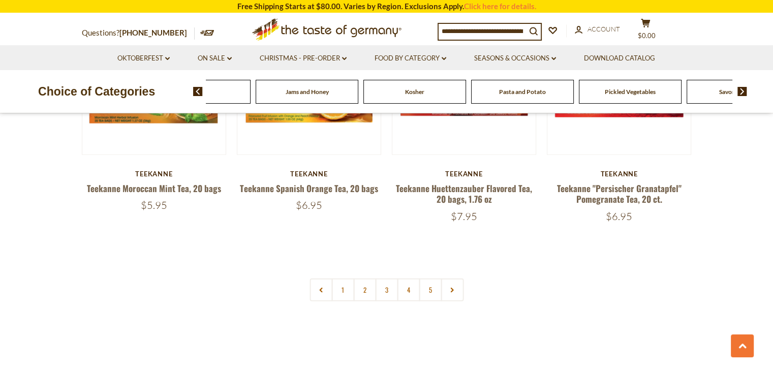
click at [196, 93] on img at bounding box center [198, 91] width 10 height 9
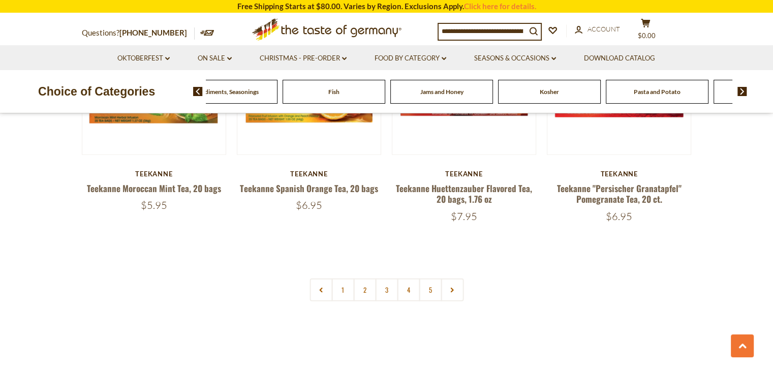
click at [453, 90] on span "Jams and Honey" at bounding box center [441, 92] width 43 height 8
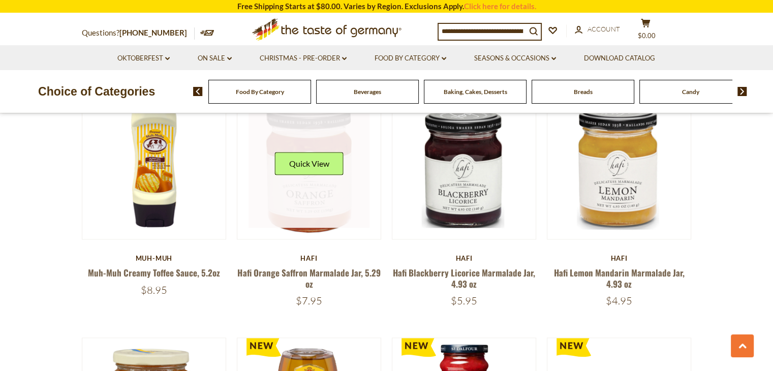
scroll to position [1168, 0]
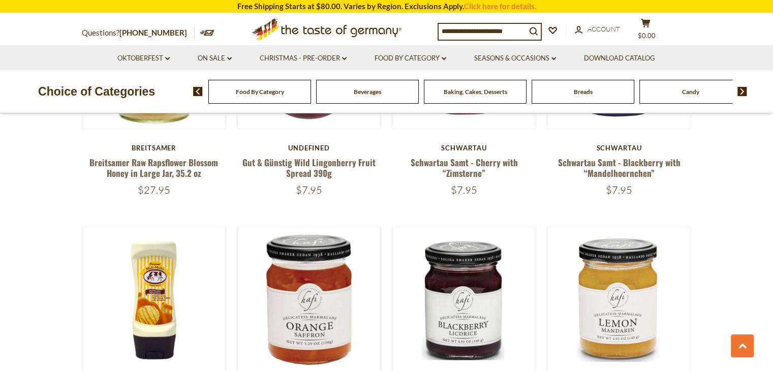
click at [746, 87] on img at bounding box center [742, 91] width 10 height 9
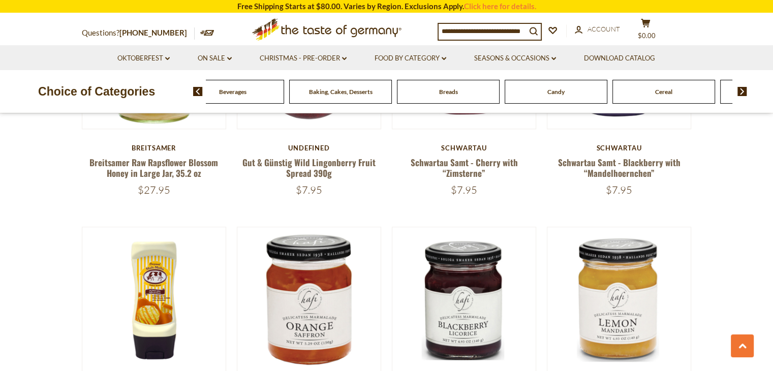
click at [746, 87] on img at bounding box center [742, 91] width 10 height 9
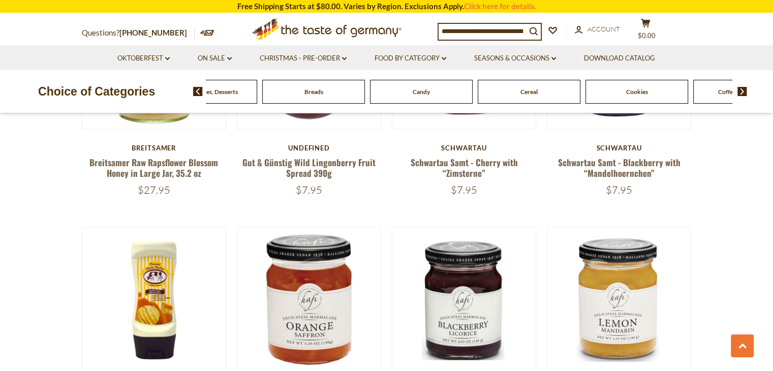
click at [746, 92] on img at bounding box center [742, 91] width 10 height 9
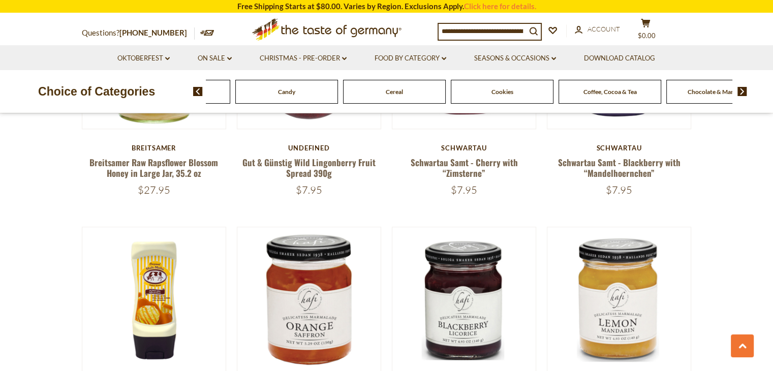
click at [746, 92] on img at bounding box center [742, 91] width 10 height 9
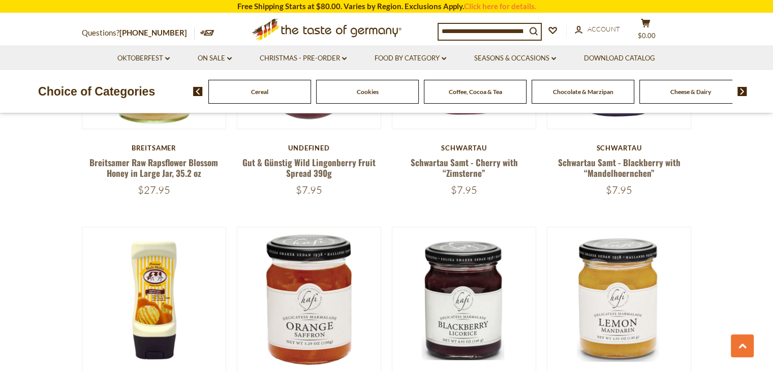
click at [746, 92] on img at bounding box center [742, 91] width 10 height 9
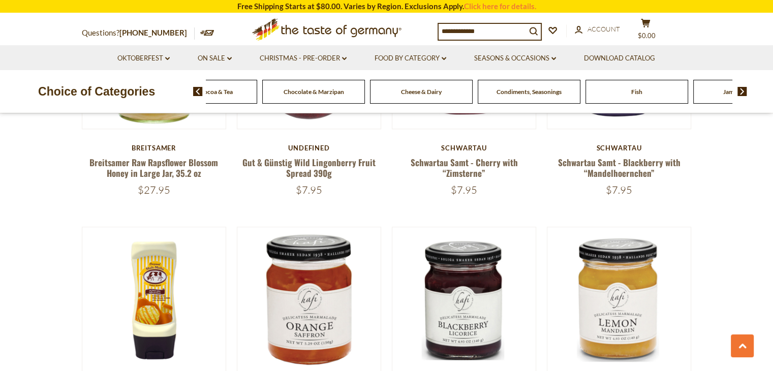
click at [542, 92] on span "Condiments, Seasonings" at bounding box center [528, 92] width 65 height 8
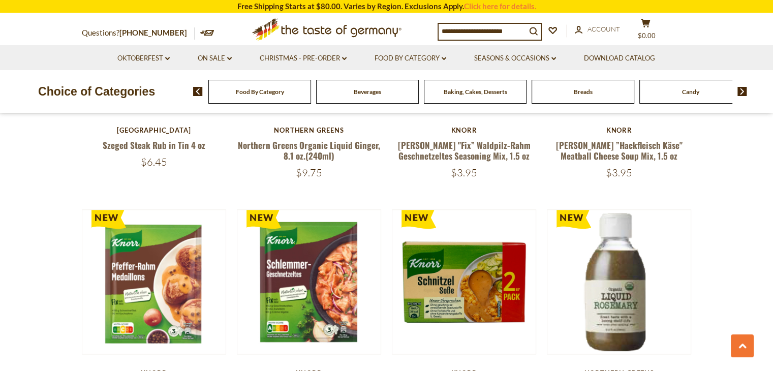
scroll to position [1219, 0]
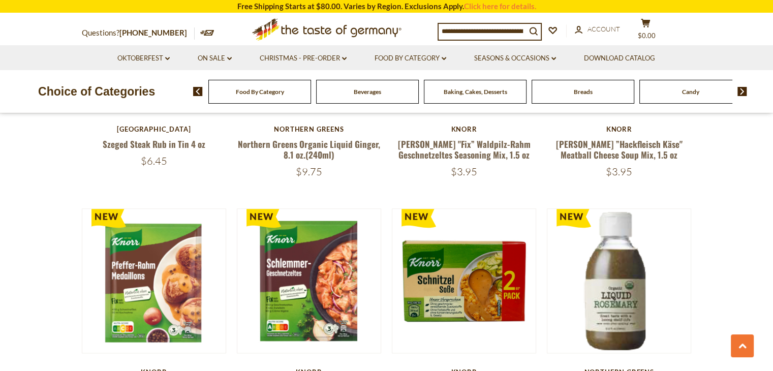
click at [744, 95] on img at bounding box center [742, 91] width 10 height 9
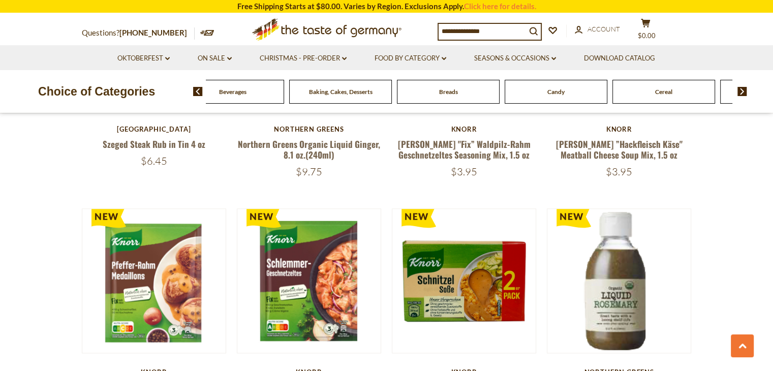
click at [744, 95] on img at bounding box center [742, 91] width 10 height 9
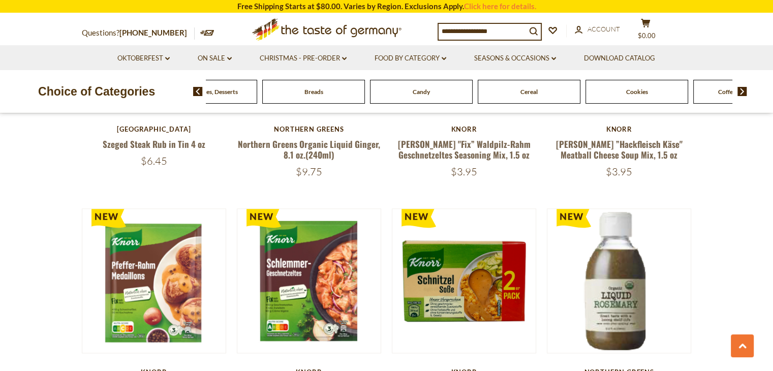
click at [744, 95] on img at bounding box center [742, 91] width 10 height 9
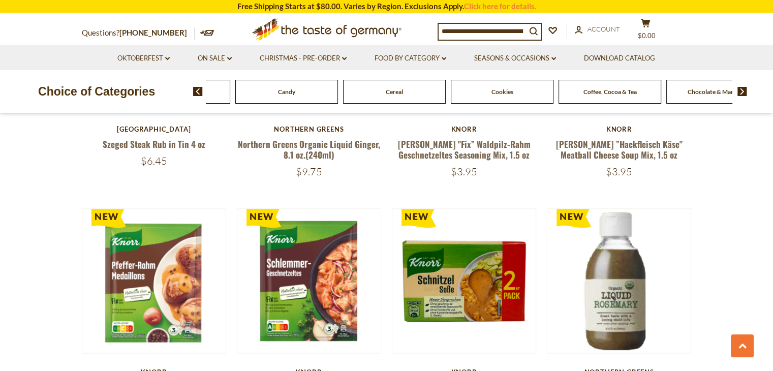
click at [721, 92] on span "Chocolate & Marzipan" at bounding box center [717, 92] width 60 height 8
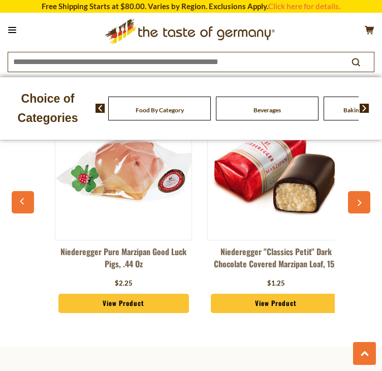
scroll to position [5231, 0]
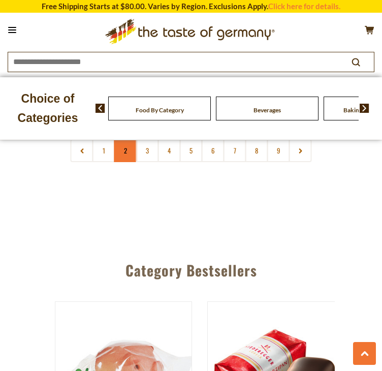
click at [116, 162] on link "2" at bounding box center [125, 150] width 23 height 23
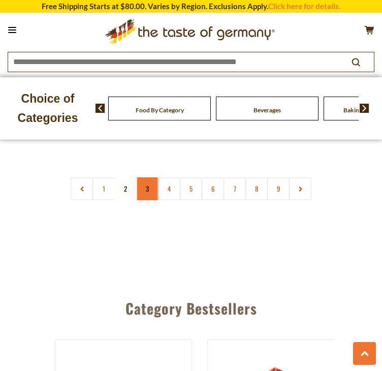
click at [152, 200] on link "3" at bounding box center [147, 188] width 23 height 23
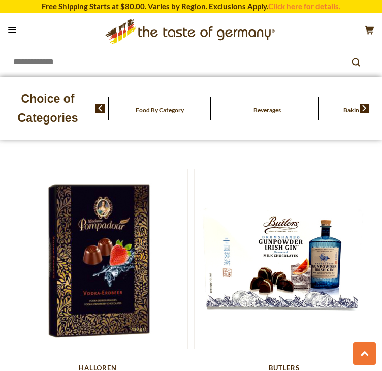
scroll to position [4889, 0]
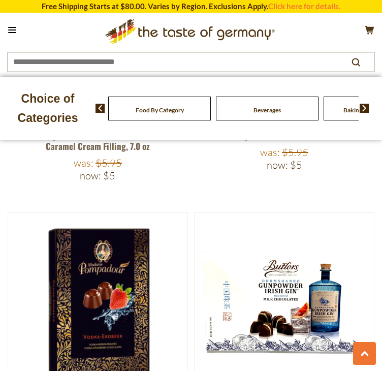
click at [258, 61] on input at bounding box center [172, 61] width 329 height 18
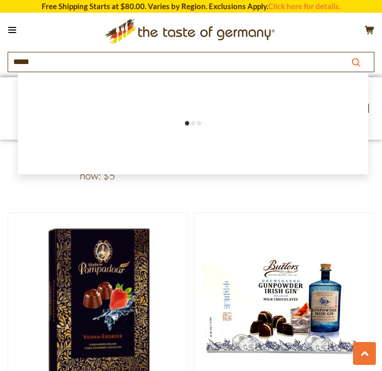
type input "*****"
click at [358, 60] on icon "submit" at bounding box center [355, 62] width 8 height 8
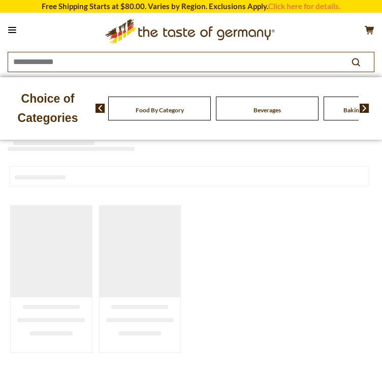
scroll to position [203, 0]
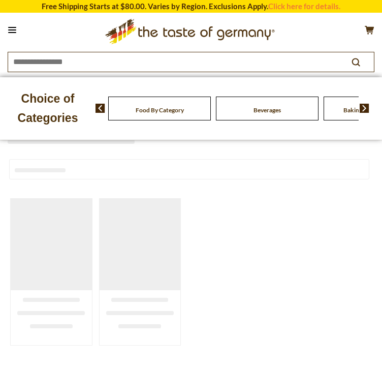
type input "*****"
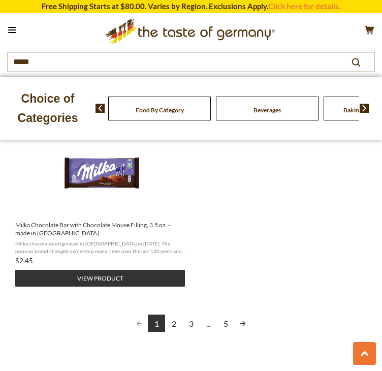
scroll to position [1371, 0]
click at [169, 323] on link "2" at bounding box center [173, 322] width 17 height 17
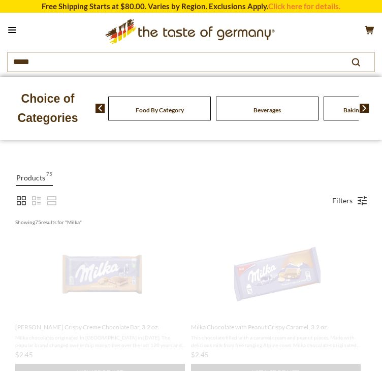
scroll to position [203, 0]
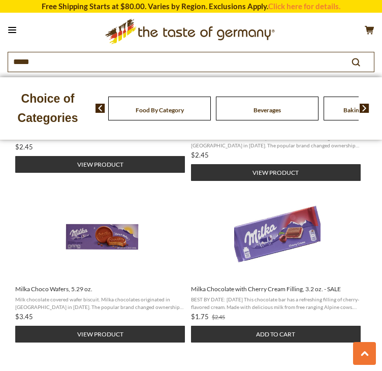
scroll to position [1016, 0]
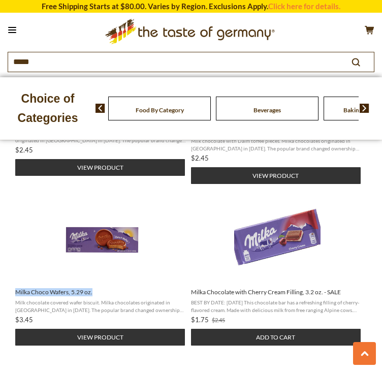
drag, startPoint x: 8, startPoint y: 281, endPoint x: 99, endPoint y: 284, distance: 90.5
click at [99, 284] on div "Milka Triple Caramel Chocolate Bar, 3.17 oz. This milk chocolate bar by Milka i…" at bounding box center [191, 27] width 367 height 1339
copy span "Milka Choco Wafers, 5.29 oz."
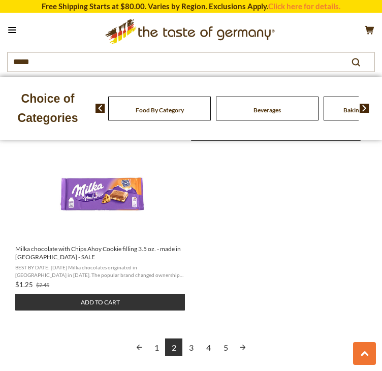
scroll to position [1473, 0]
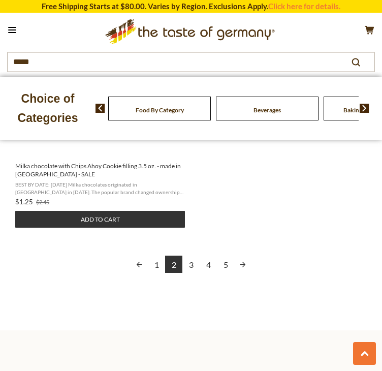
click at [188, 255] on link "3" at bounding box center [190, 263] width 17 height 17
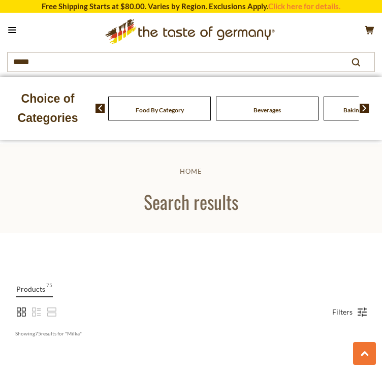
scroll to position [0, 0]
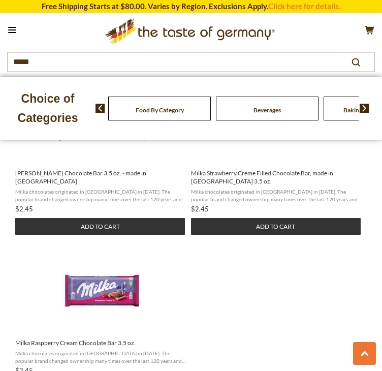
scroll to position [1524, 0]
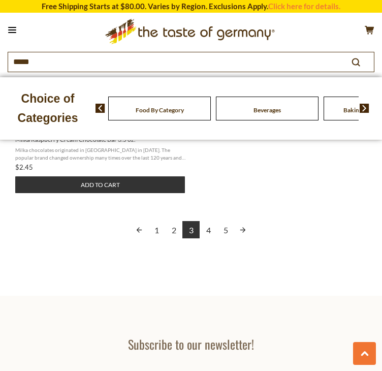
click at [206, 221] on link "4" at bounding box center [208, 229] width 17 height 17
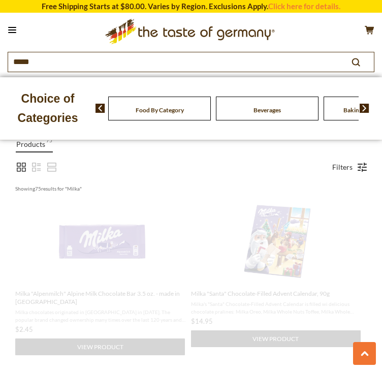
scroll to position [0, 0]
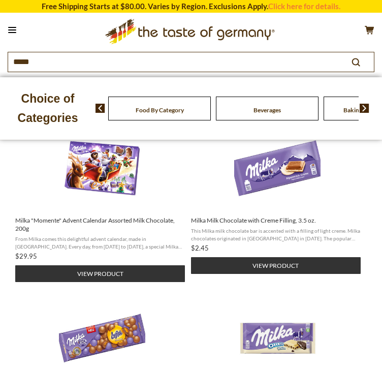
scroll to position [356, 0]
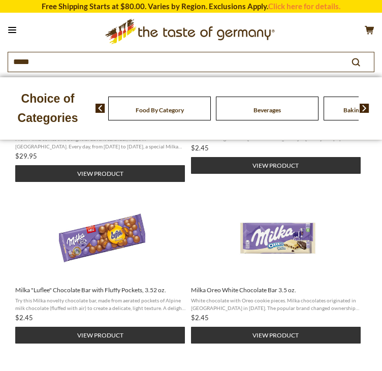
click at [367, 113] on img at bounding box center [365, 108] width 10 height 9
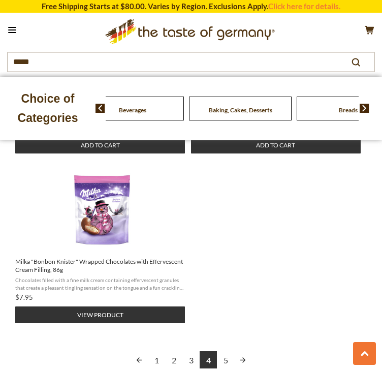
scroll to position [1422, 0]
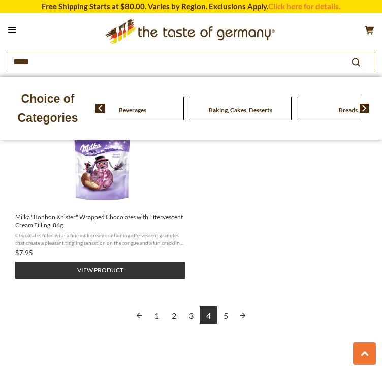
click at [367, 120] on div "Food By Category Beverages Baking, Cakes, Desserts Breads Candy Cereal Cookies …" at bounding box center [238, 108] width 286 height 24
click at [366, 113] on img at bounding box center [365, 108] width 10 height 9
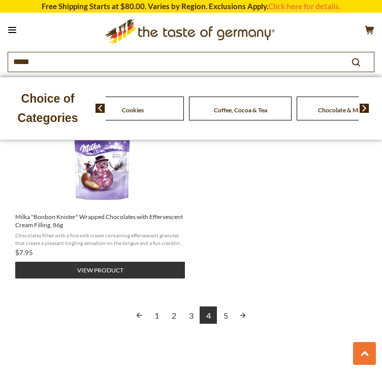
click at [100, 120] on div "Food By Category Beverages Baking, Cakes, Desserts Breads Candy Cereal Cookies …" at bounding box center [238, 108] width 286 height 24
click at [100, 113] on img at bounding box center [100, 108] width 10 height 9
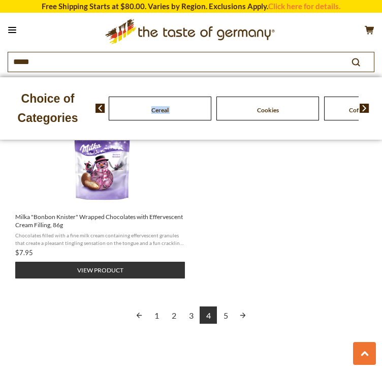
click at [369, 113] on img at bounding box center [365, 108] width 10 height 9
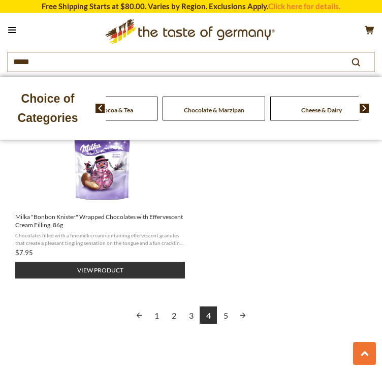
click at [369, 113] on img at bounding box center [365, 108] width 10 height 9
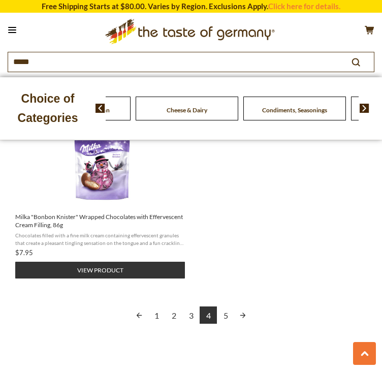
click at [369, 113] on img at bounding box center [365, 108] width 10 height 9
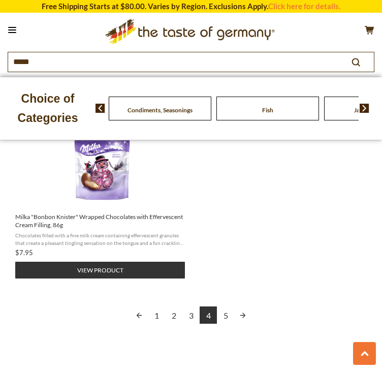
click at [93, 113] on span at bounding box center [96, 108] width 17 height 9
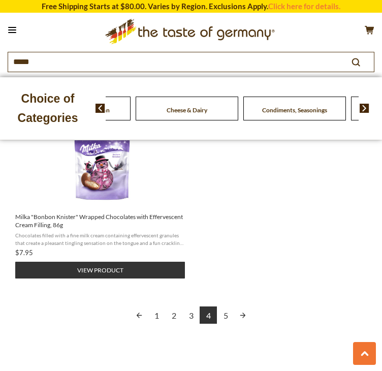
click at [363, 113] on img at bounding box center [365, 108] width 10 height 9
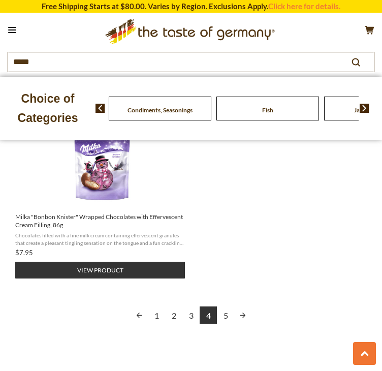
click at [363, 113] on img at bounding box center [365, 108] width 10 height 9
click at [219, 114] on span "Kosher" at bounding box center [213, 110] width 19 height 8
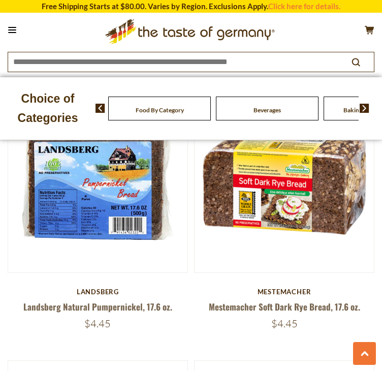
scroll to position [863, 0]
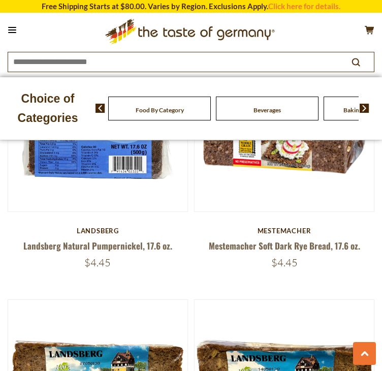
click at [366, 113] on img at bounding box center [365, 108] width 10 height 9
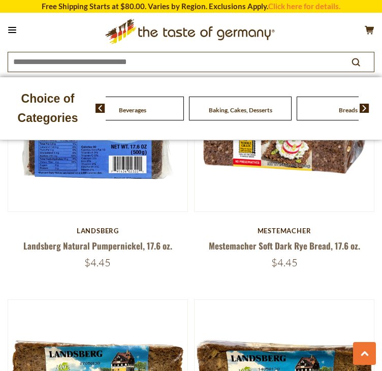
click at [366, 113] on img at bounding box center [365, 108] width 10 height 9
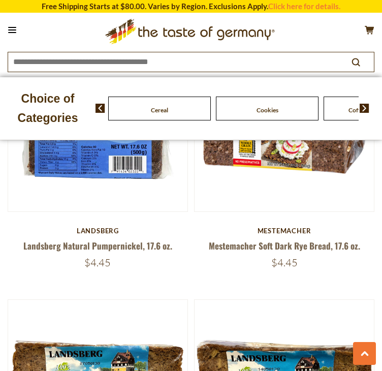
click at [366, 113] on img at bounding box center [365, 108] width 10 height 9
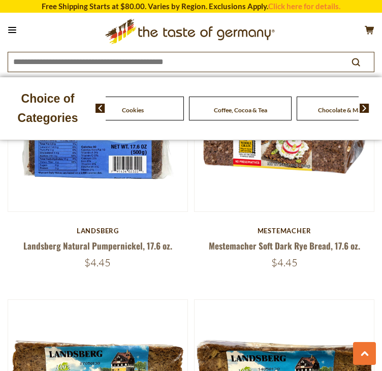
click at [366, 113] on img at bounding box center [365, 108] width 10 height 9
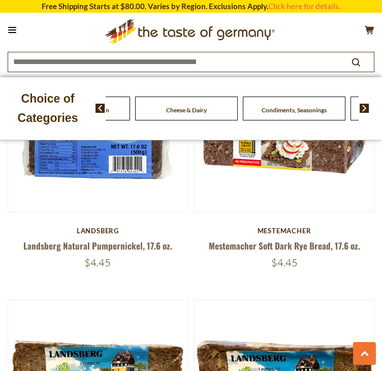
click at [366, 113] on img at bounding box center [365, 108] width 10 height 9
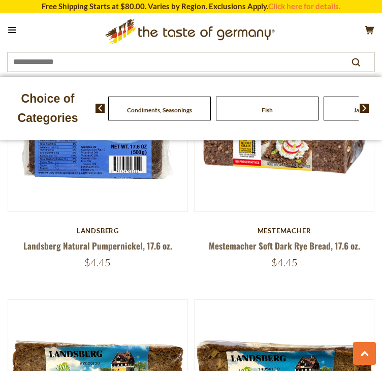
click at [366, 113] on img at bounding box center [365, 108] width 10 height 9
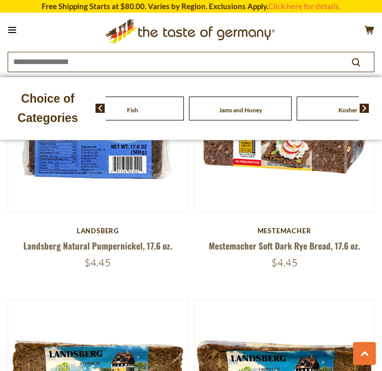
click at [366, 113] on img at bounding box center [365, 108] width 10 height 9
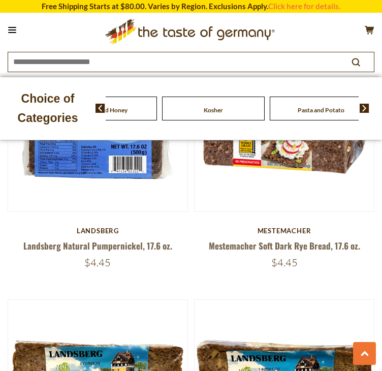
click at [366, 113] on img at bounding box center [365, 108] width 10 height 9
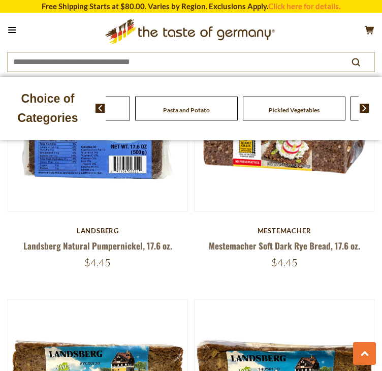
click at [187, 114] on span "Pasta and Potato" at bounding box center [186, 110] width 47 height 8
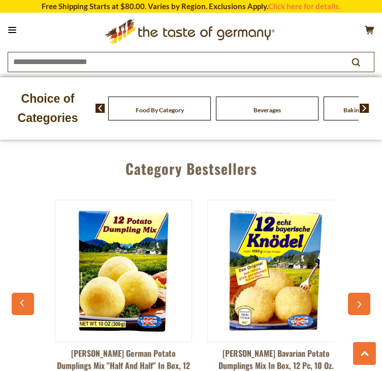
scroll to position [5587, 0]
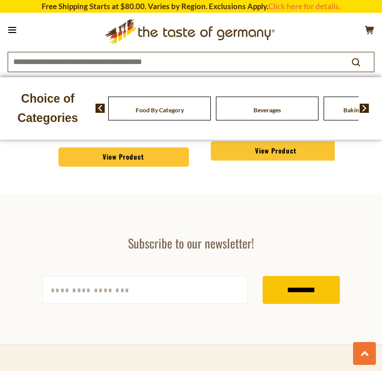
click at [368, 113] on img at bounding box center [365, 108] width 10 height 9
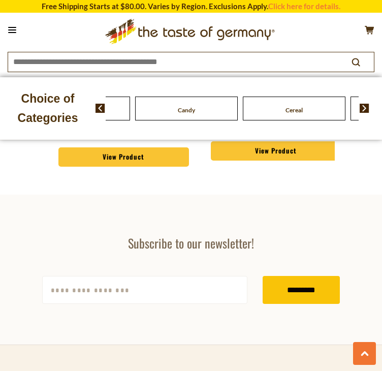
click at [368, 113] on img at bounding box center [365, 108] width 10 height 9
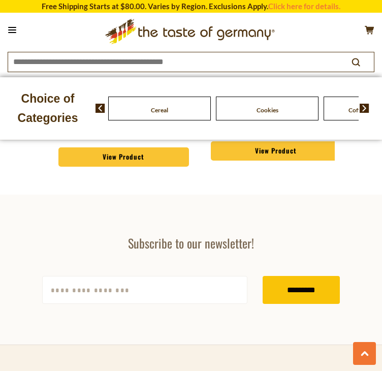
click at [368, 113] on img at bounding box center [365, 108] width 10 height 9
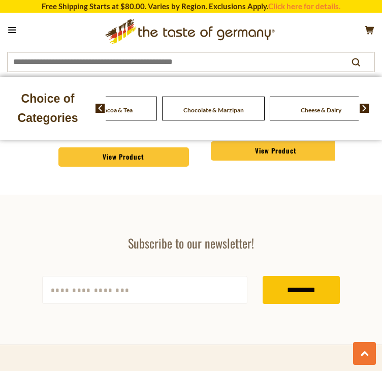
click at [368, 113] on img at bounding box center [365, 108] width 10 height 9
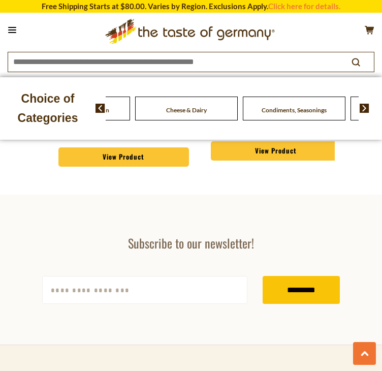
click at [368, 113] on img at bounding box center [365, 108] width 10 height 9
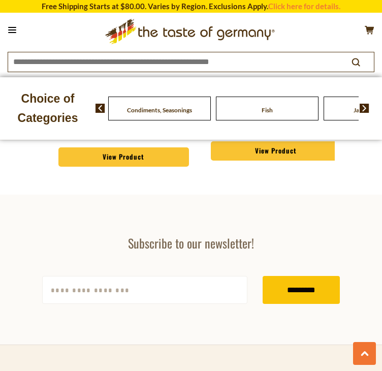
click at [368, 113] on img at bounding box center [365, 108] width 10 height 9
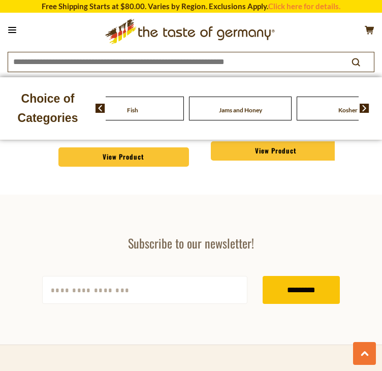
click at [368, 113] on img at bounding box center [365, 108] width 10 height 9
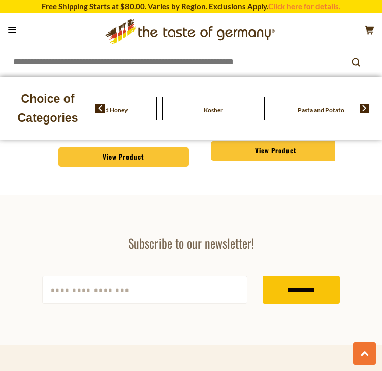
click at [368, 113] on img at bounding box center [365, 108] width 10 height 9
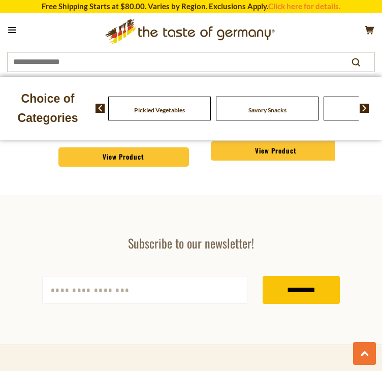
click at [368, 113] on img at bounding box center [365, 108] width 10 height 9
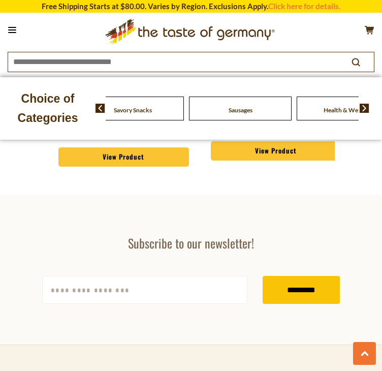
click at [126, 114] on span "Savory Snacks" at bounding box center [133, 110] width 38 height 8
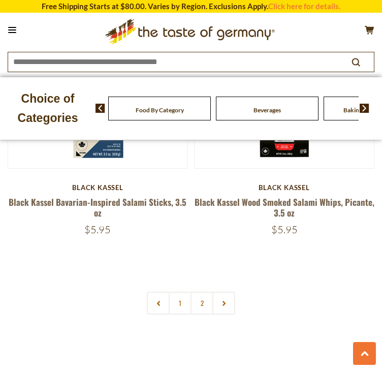
scroll to position [5231, 0]
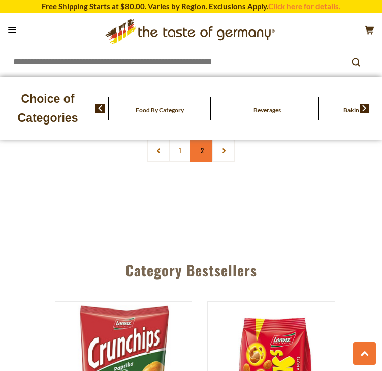
click at [195, 162] on link "2" at bounding box center [201, 150] width 23 height 23
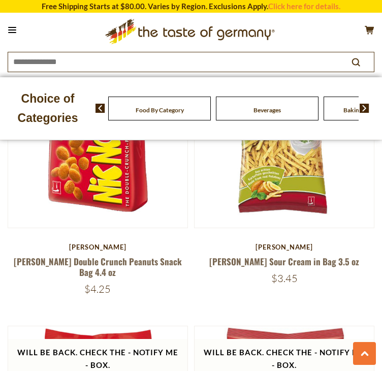
scroll to position [863, 0]
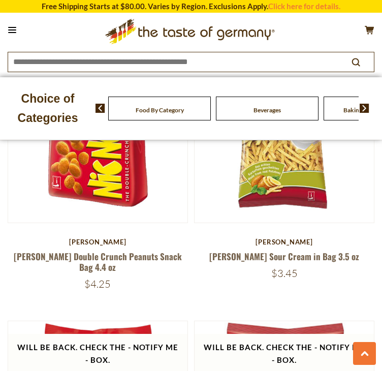
drag, startPoint x: 207, startPoint y: 312, endPoint x: 375, endPoint y: 311, distance: 168.1
click at [375, 311] on div "**********" at bounding box center [191, 325] width 382 height 1823
copy link "[PERSON_NAME] Sour Cream in Bag 3.5 oz"
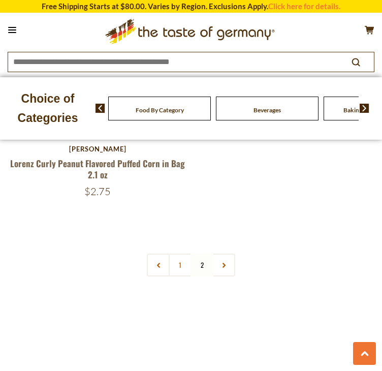
scroll to position [1676, 0]
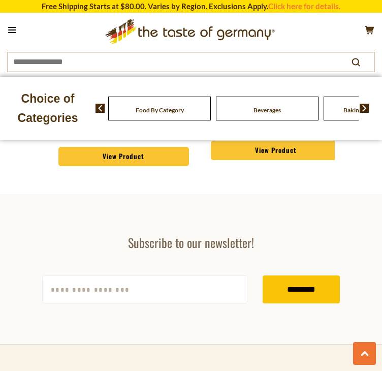
scroll to position [865, 0]
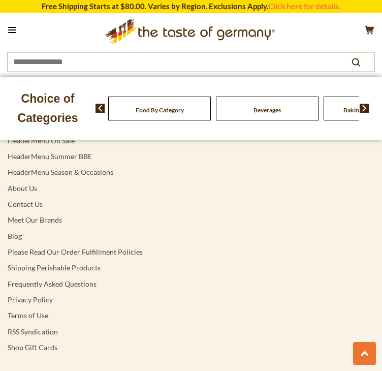
click at [261, 114] on span "Beverages" at bounding box center [266, 110] width 27 height 8
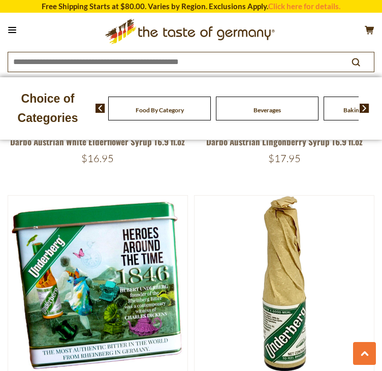
scroll to position [2540, 0]
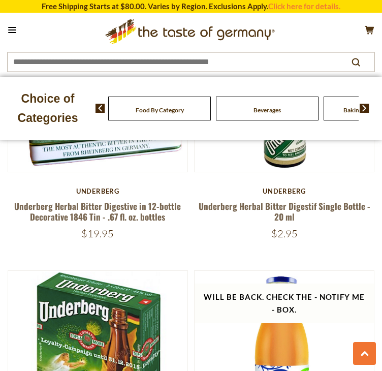
click at [160, 114] on span "Food By Category" at bounding box center [160, 110] width 48 height 8
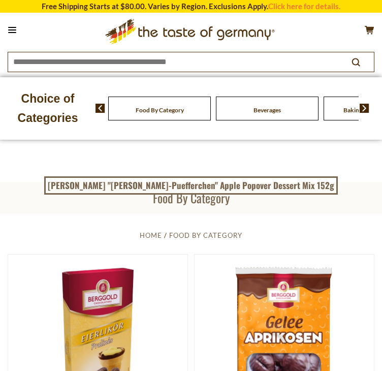
click at [0, 0] on select "**********" at bounding box center [0, 0] width 0 height 0
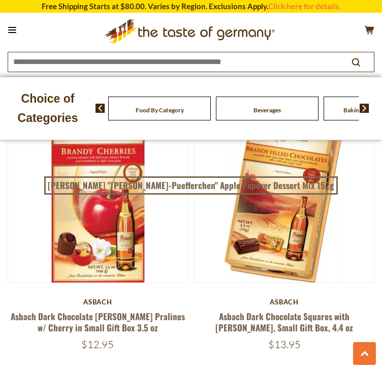
scroll to position [4063, 0]
